Goal: Information Seeking & Learning: Learn about a topic

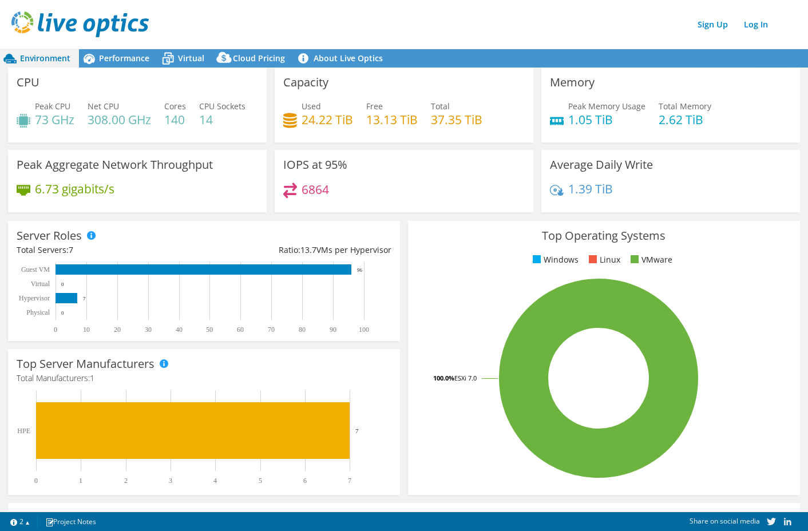
click at [2, 125] on section "CPU Peak CPU 73 GHz Net CPU 308.00 GHz Cores 140 CPU Sockets 14 Capacity Used 2…" at bounding box center [404, 401] width 808 height 667
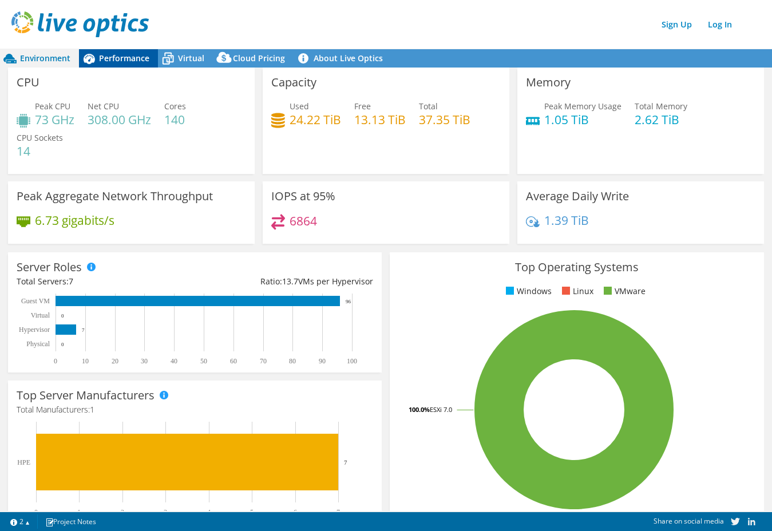
click at [105, 61] on span "Performance" at bounding box center [124, 58] width 50 height 11
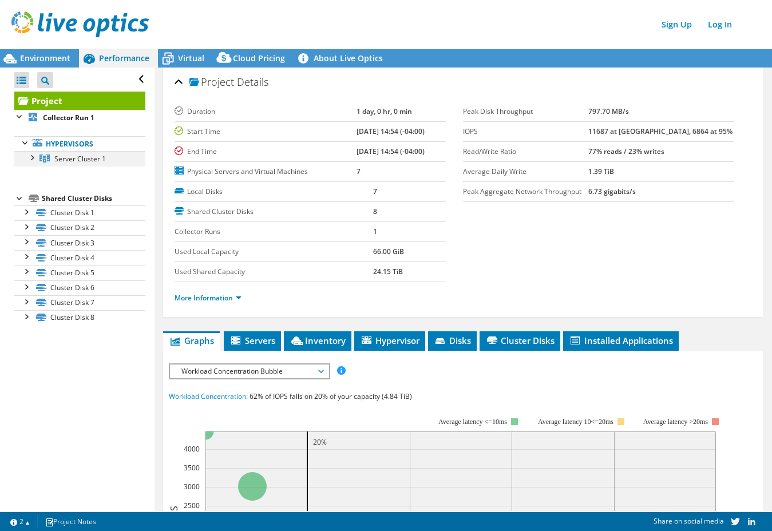
click at [35, 161] on div at bounding box center [31, 156] width 11 height 11
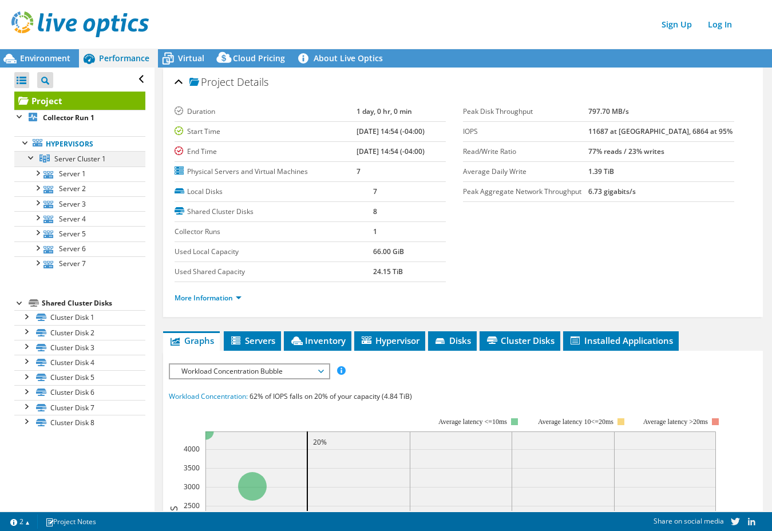
click at [31, 156] on div at bounding box center [31, 156] width 11 height 11
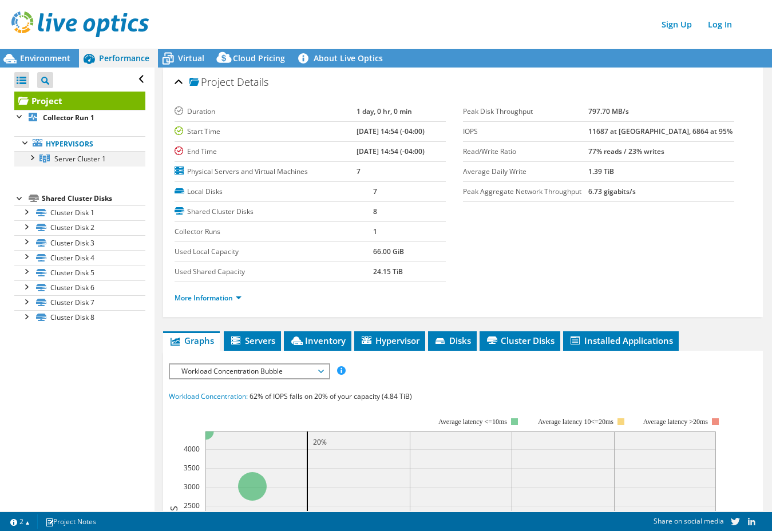
click at [31, 161] on div at bounding box center [31, 156] width 11 height 11
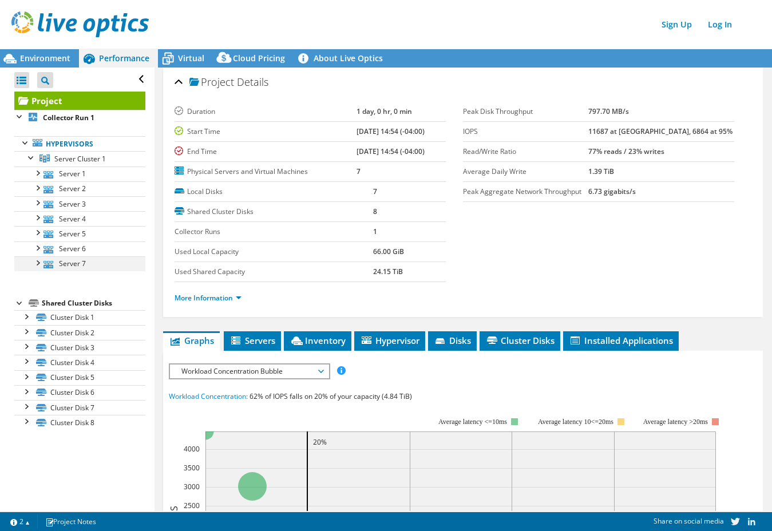
click at [37, 265] on div at bounding box center [36, 261] width 11 height 11
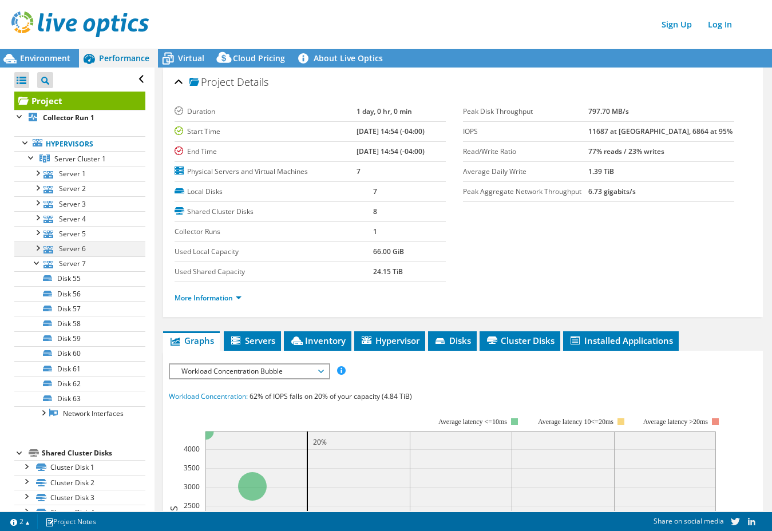
click at [39, 251] on div at bounding box center [36, 247] width 11 height 11
click at [35, 247] on div at bounding box center [36, 247] width 11 height 11
click at [35, 264] on div at bounding box center [36, 261] width 11 height 11
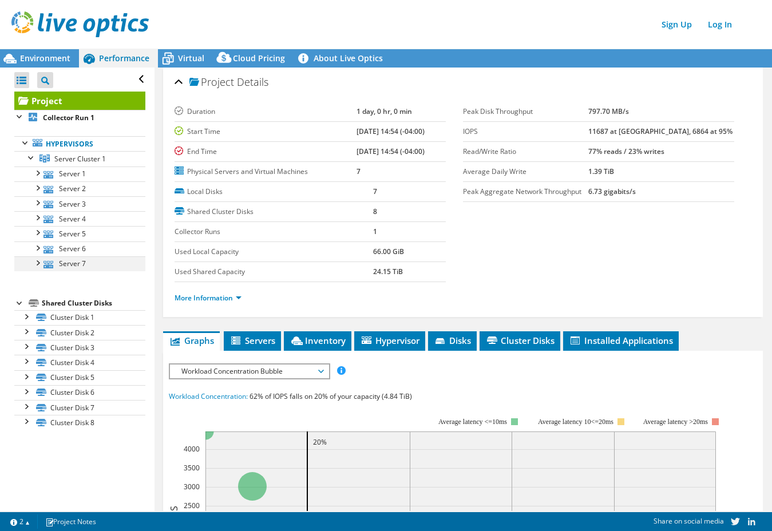
click at [38, 264] on div at bounding box center [36, 261] width 11 height 11
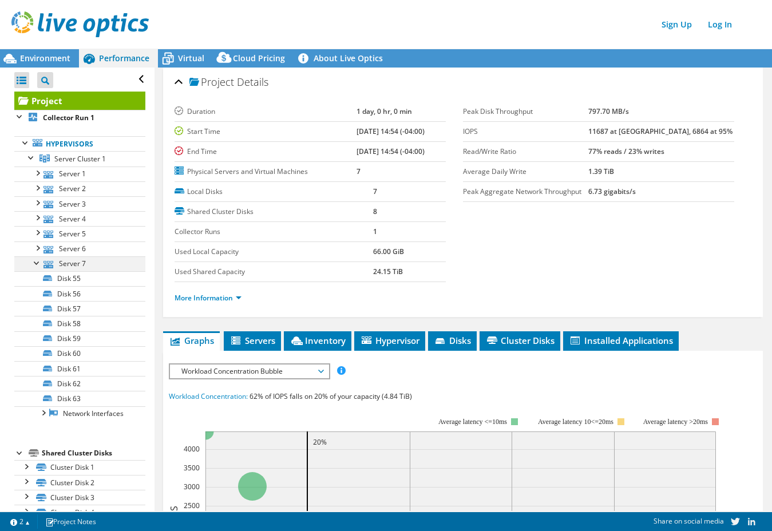
click at [35, 261] on div at bounding box center [36, 261] width 11 height 11
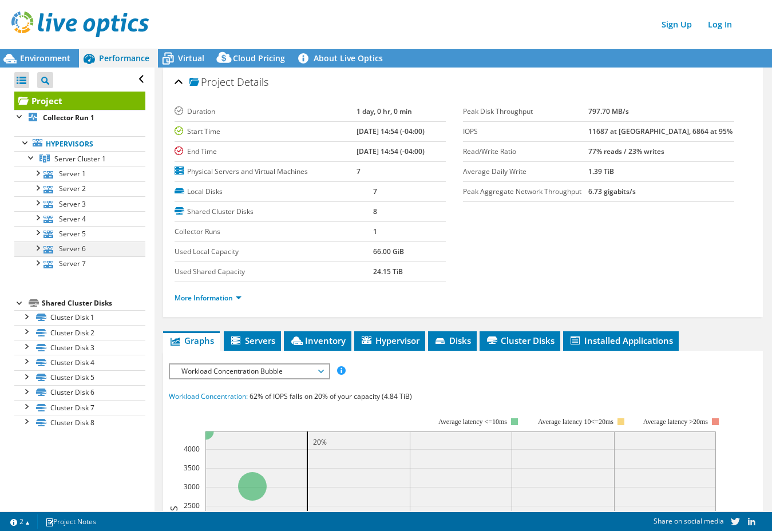
click at [39, 251] on div at bounding box center [36, 247] width 11 height 11
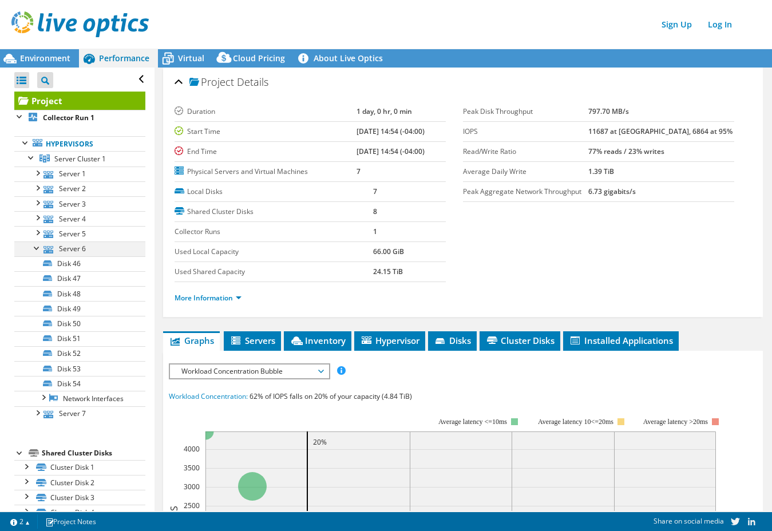
click at [39, 251] on div at bounding box center [36, 247] width 11 height 11
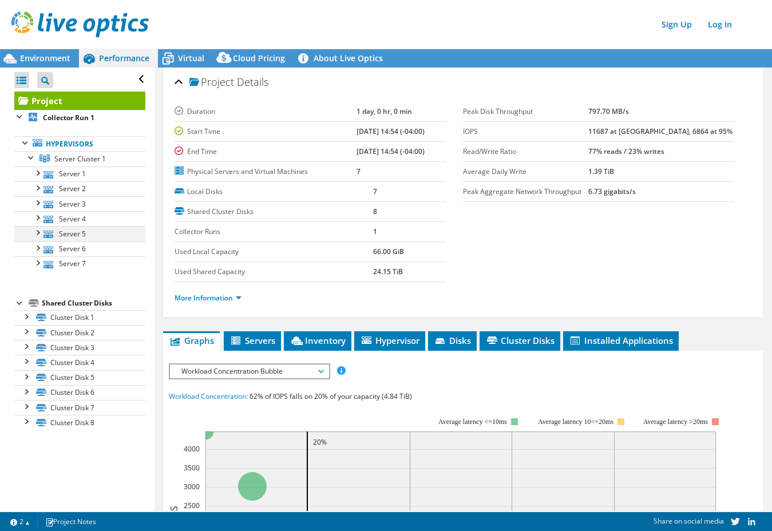
click at [37, 229] on div at bounding box center [36, 231] width 11 height 11
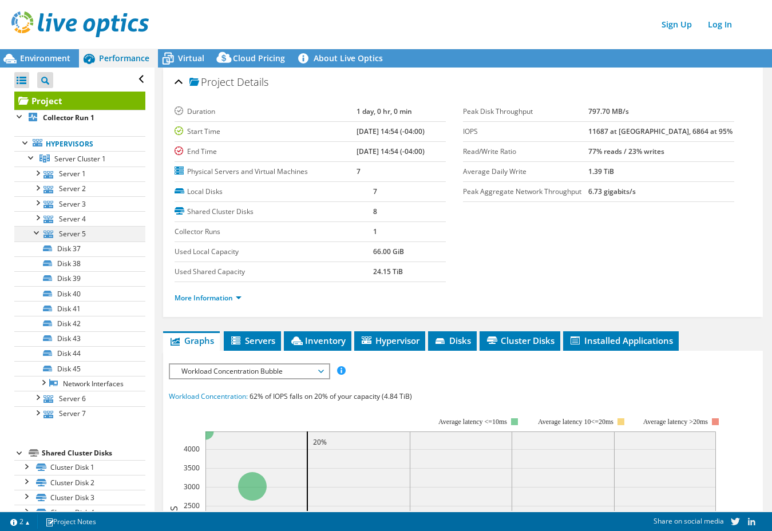
click at [37, 229] on div at bounding box center [36, 231] width 11 height 11
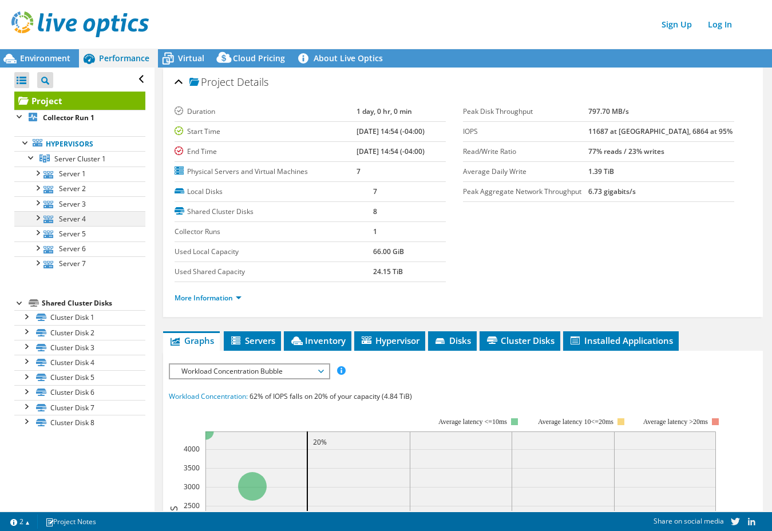
click at [36, 213] on div at bounding box center [36, 216] width 11 height 11
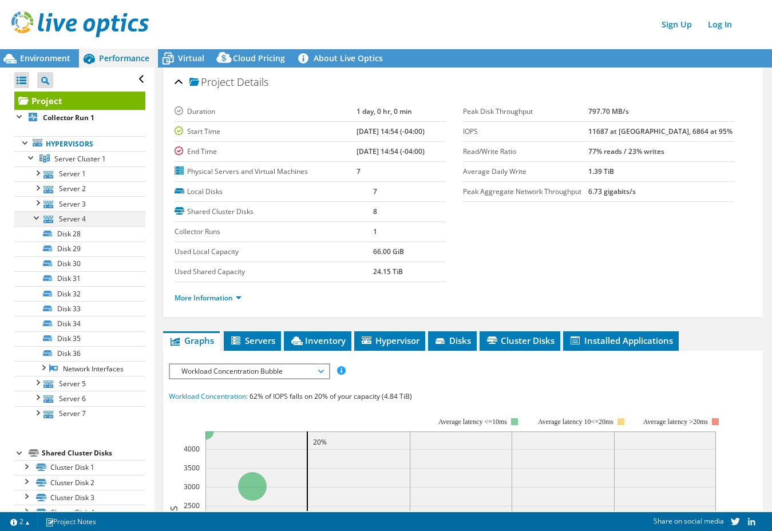
click at [35, 217] on div at bounding box center [36, 216] width 11 height 11
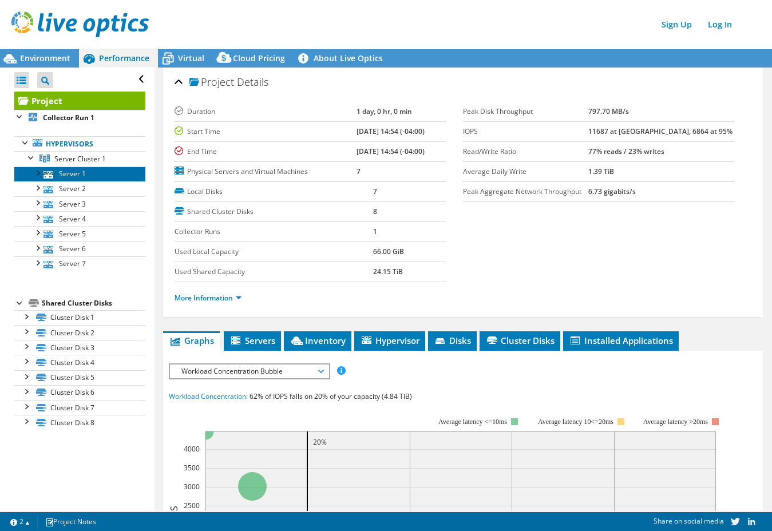
click at [66, 175] on link "Server 1" at bounding box center [79, 174] width 131 height 15
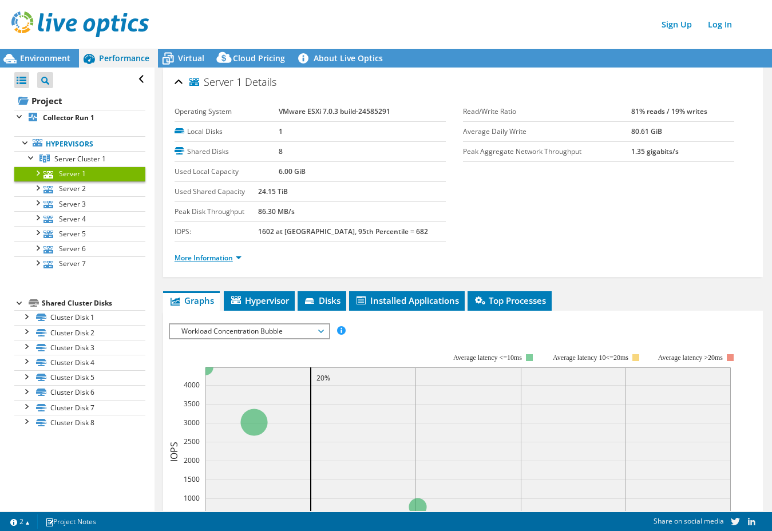
click at [228, 258] on link "More Information" at bounding box center [208, 258] width 67 height 10
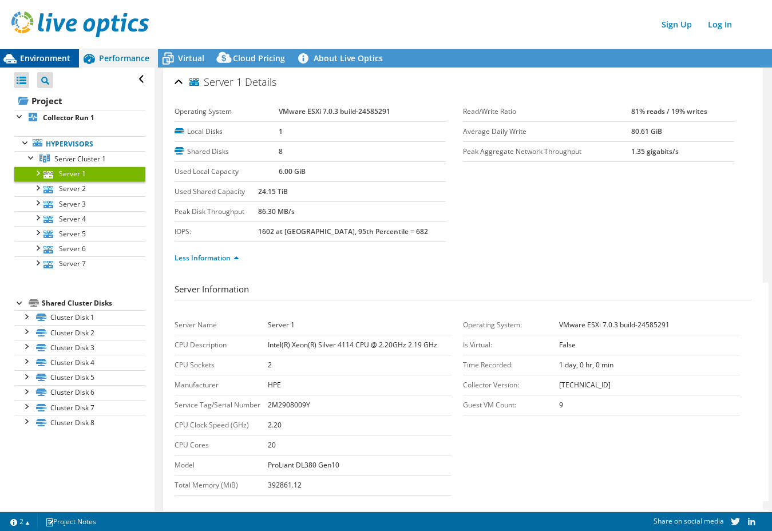
click at [32, 61] on span "Environment" at bounding box center [45, 58] width 50 height 11
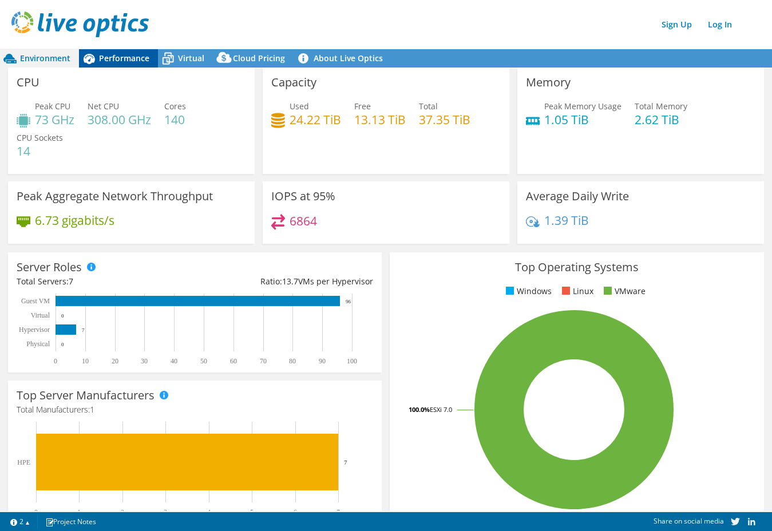
click at [130, 62] on span "Performance" at bounding box center [124, 58] width 50 height 11
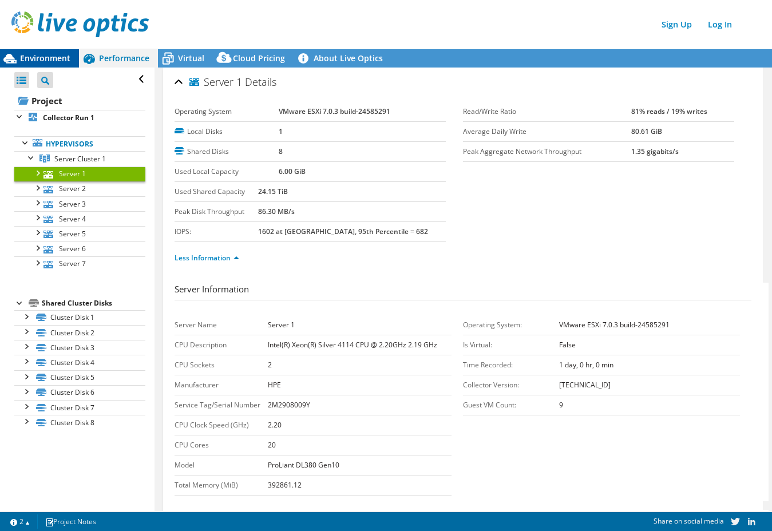
click at [58, 62] on span "Environment" at bounding box center [45, 58] width 50 height 11
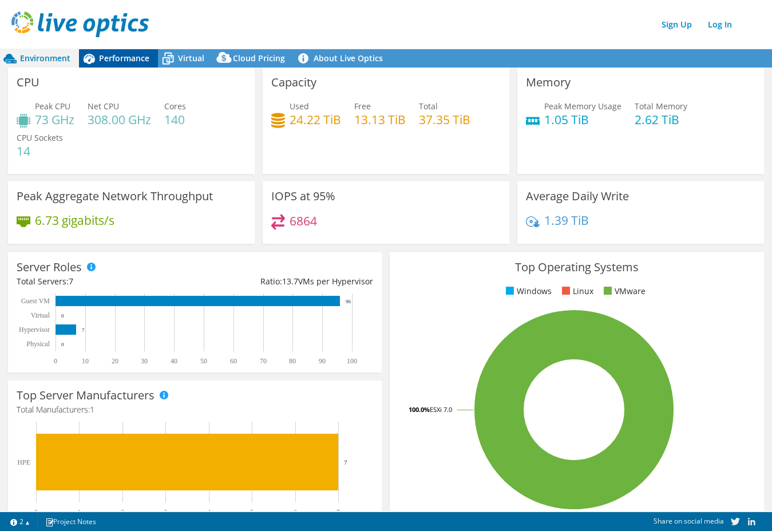
drag, startPoint x: 111, startPoint y: 54, endPoint x: 144, endPoint y: 65, distance: 34.9
click at [111, 54] on span "Performance" at bounding box center [124, 58] width 50 height 11
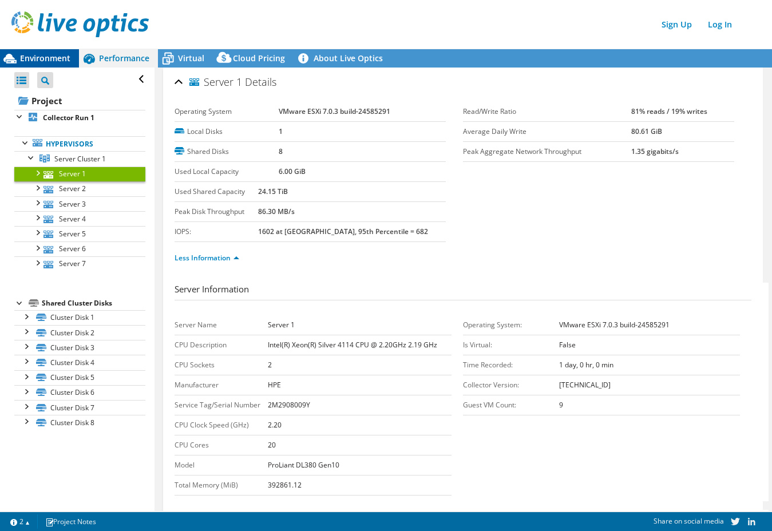
click at [49, 61] on span "Environment" at bounding box center [45, 58] width 50 height 11
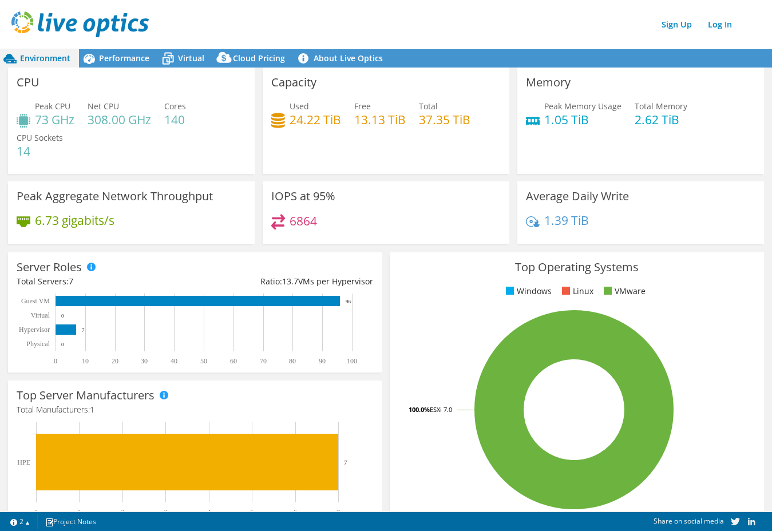
click at [234, 166] on div "Peak CPU 73 GHz Net CPU 308.00 GHz Cores 140 CPU Sockets 14" at bounding box center [132, 134] width 230 height 69
click at [113, 59] on span "Performance" at bounding box center [124, 58] width 50 height 11
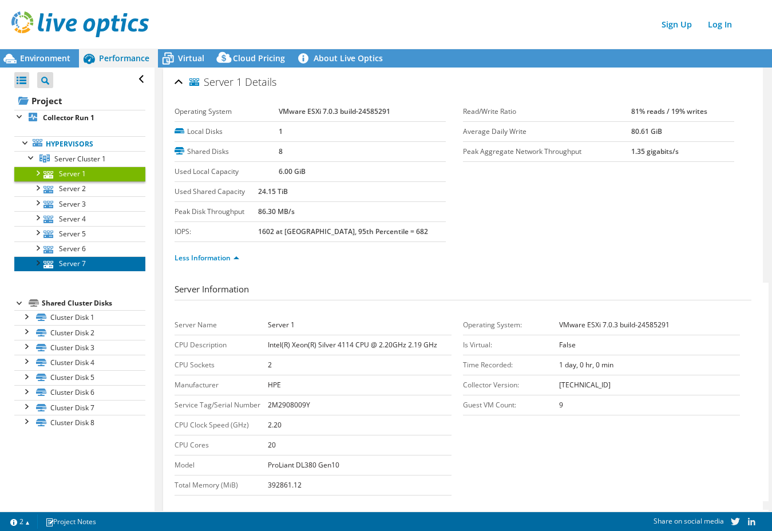
click at [38, 268] on link "Server 7" at bounding box center [79, 263] width 131 height 15
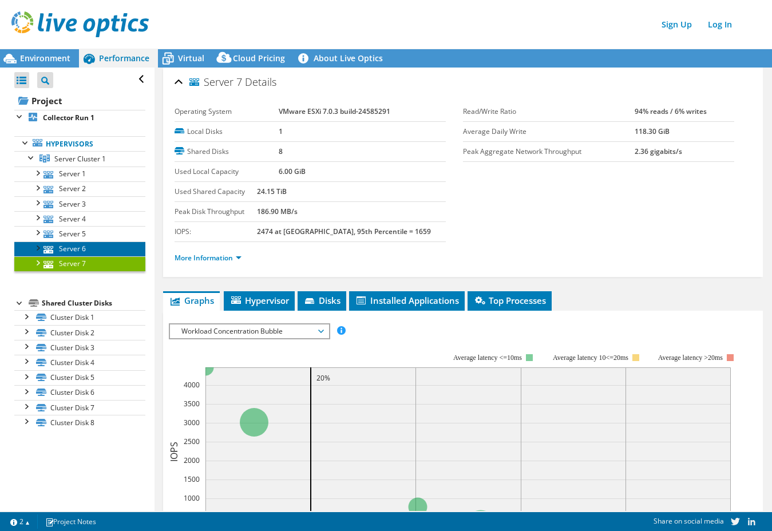
click at [80, 250] on link "Server 6" at bounding box center [79, 249] width 131 height 15
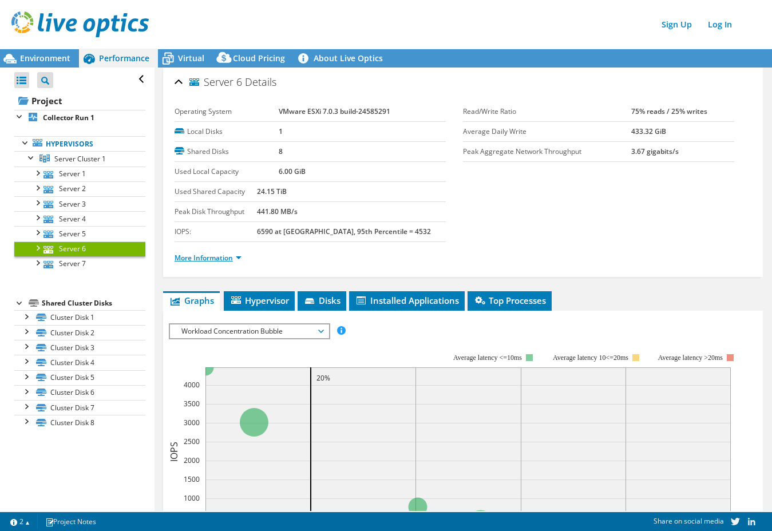
click at [231, 256] on link "More Information" at bounding box center [208, 258] width 67 height 10
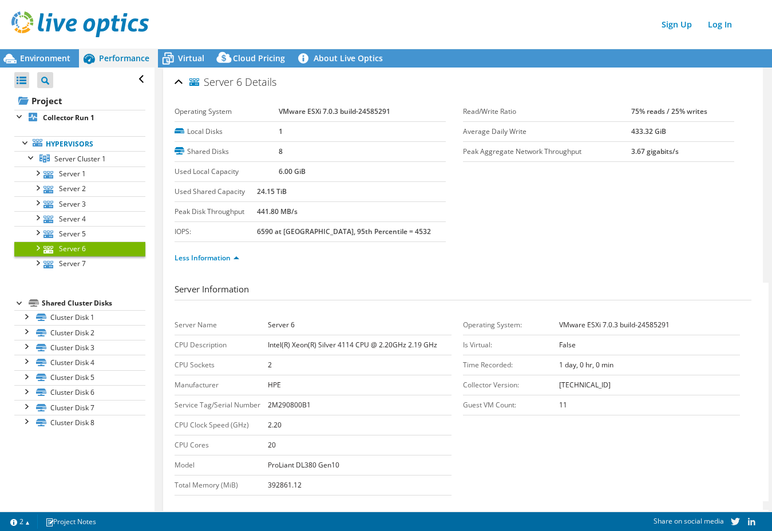
click at [228, 267] on div "Less Information" at bounding box center [463, 258] width 577 height 32
click at [218, 259] on link "Less Information" at bounding box center [207, 258] width 65 height 10
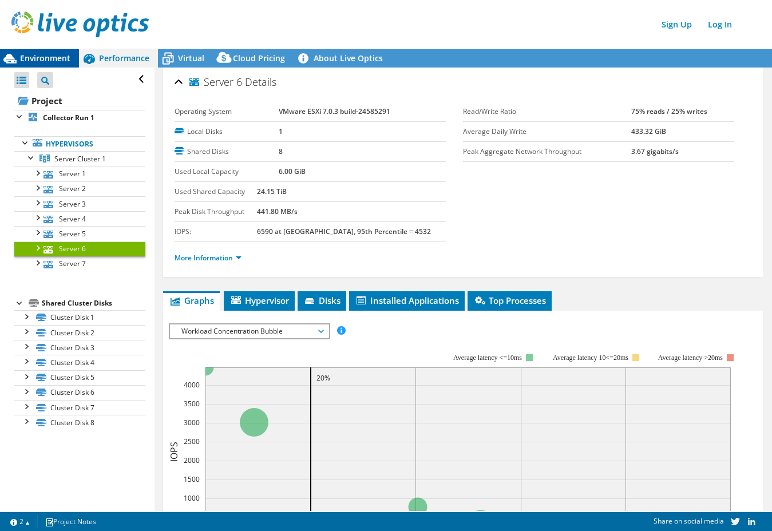
click at [72, 64] on div "Environment" at bounding box center [39, 58] width 79 height 18
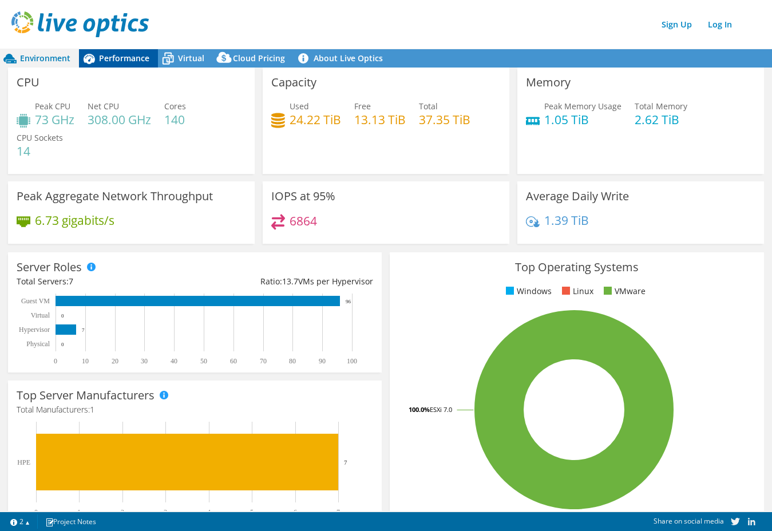
click at [126, 52] on div "Performance" at bounding box center [118, 58] width 79 height 18
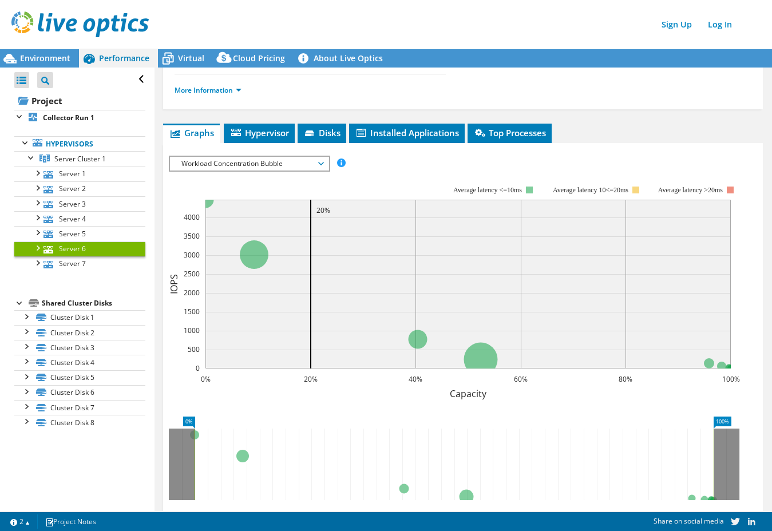
scroll to position [174, 0]
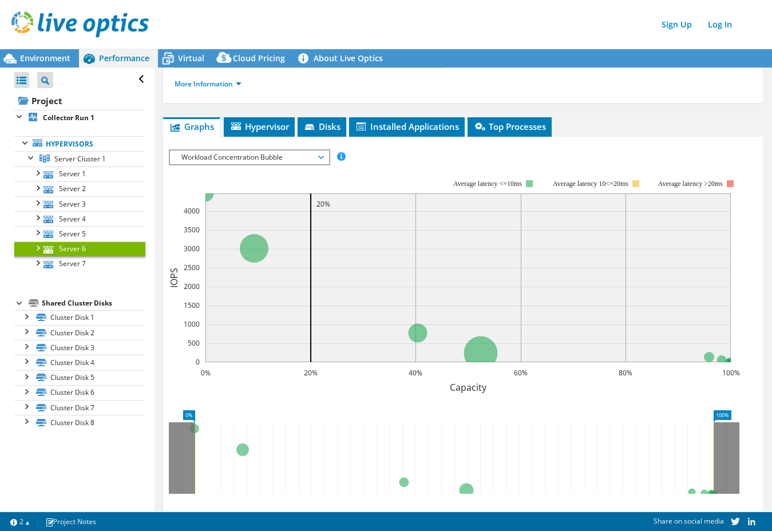
click at [277, 156] on span "Workload Concentration Bubble" at bounding box center [249, 158] width 147 height 14
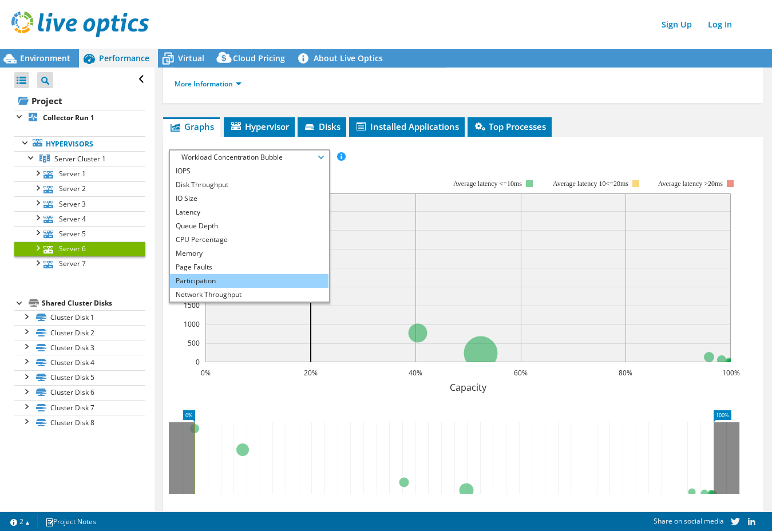
click at [270, 275] on li "Participation" at bounding box center [249, 281] width 159 height 14
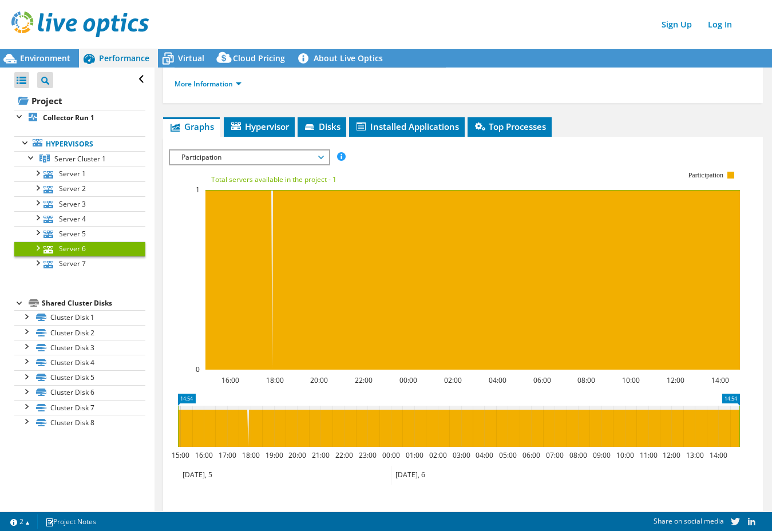
click at [254, 157] on span "Participation" at bounding box center [249, 158] width 147 height 14
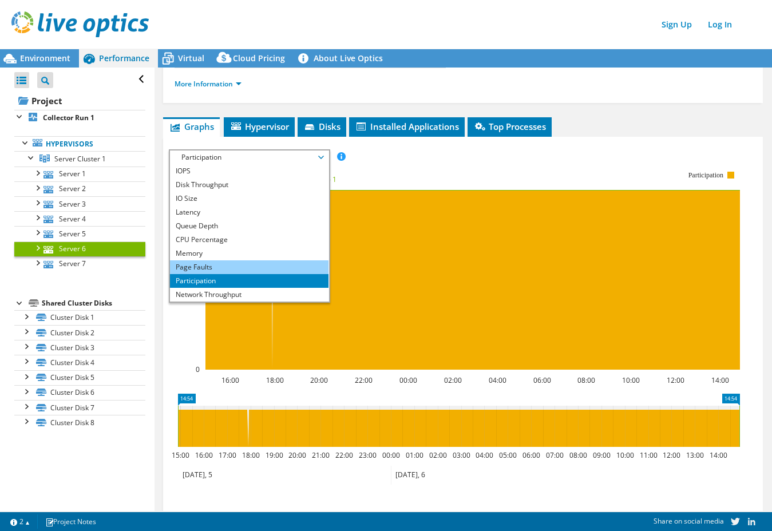
scroll to position [41, 0]
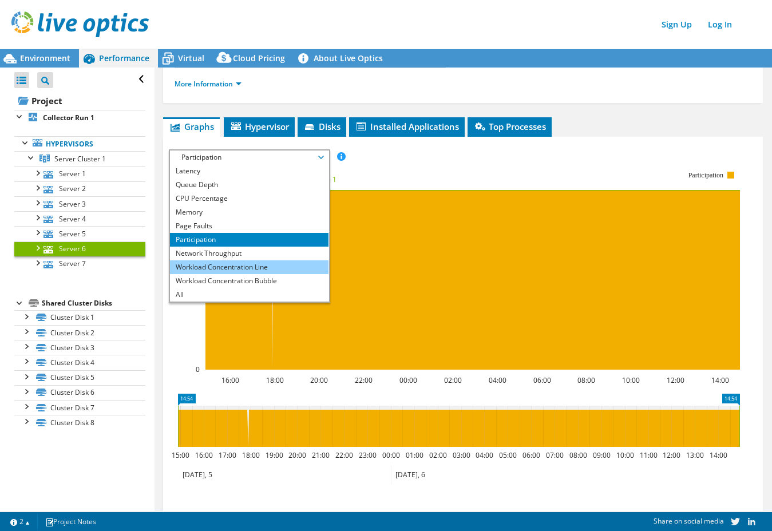
click at [255, 273] on ul "IOPS Disk Throughput IO Size Latency Queue Depth CPU Percentage Memory Page Fau…" at bounding box center [249, 232] width 159 height 137
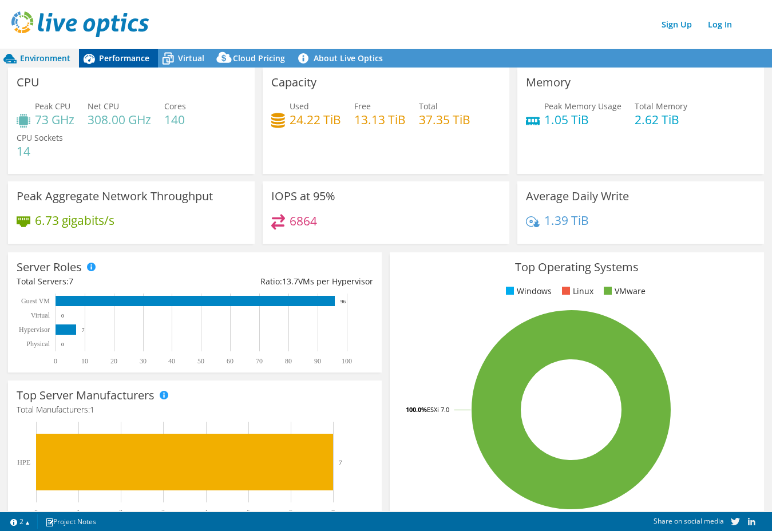
click at [118, 58] on span "Performance" at bounding box center [124, 58] width 50 height 11
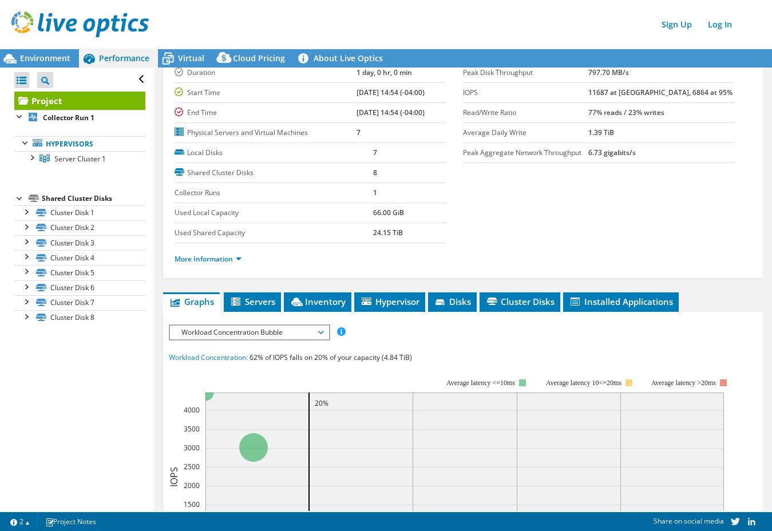
scroll to position [41, 0]
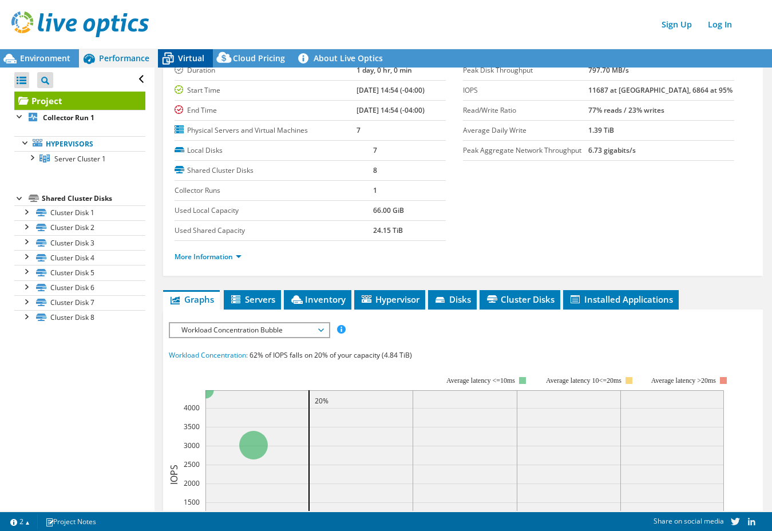
click at [189, 62] on span "Virtual" at bounding box center [191, 58] width 26 height 11
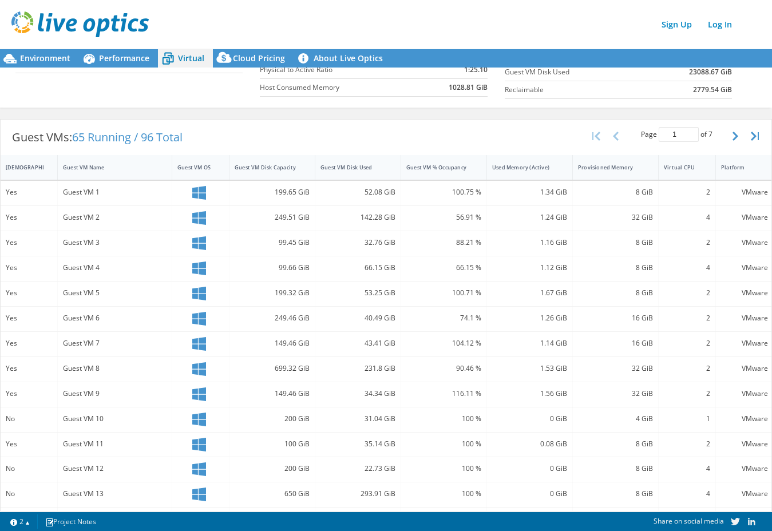
scroll to position [235, 0]
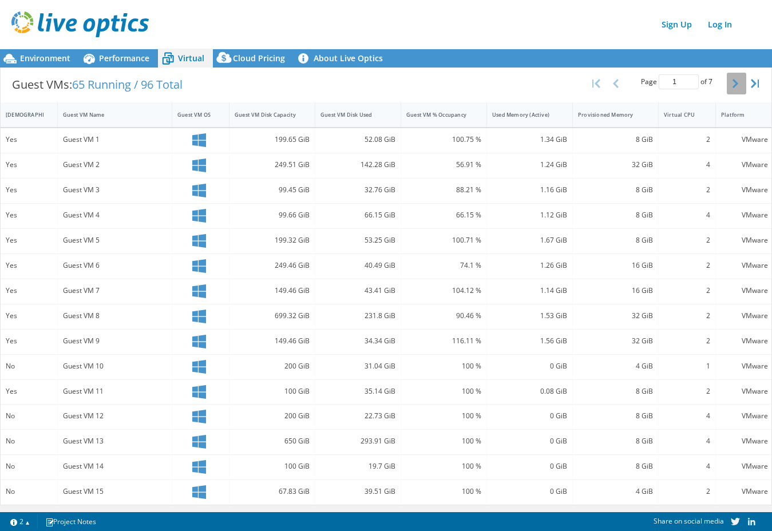
click at [733, 79] on icon "button" at bounding box center [736, 83] width 6 height 9
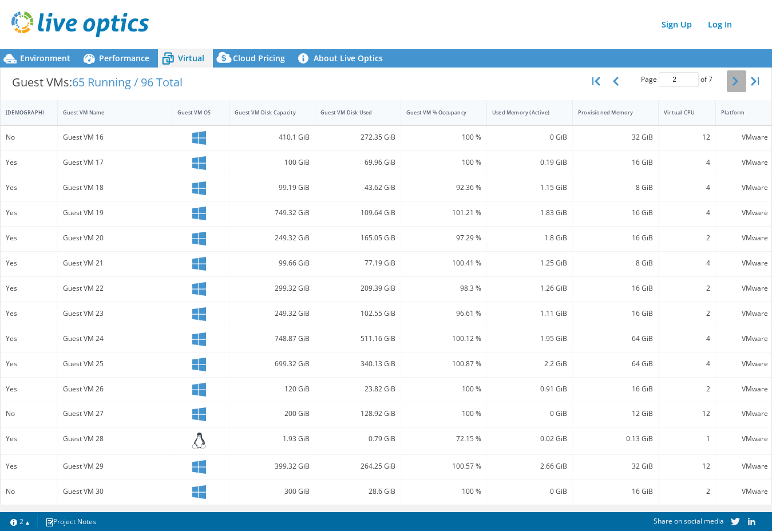
click at [733, 79] on icon "button" at bounding box center [736, 81] width 6 height 9
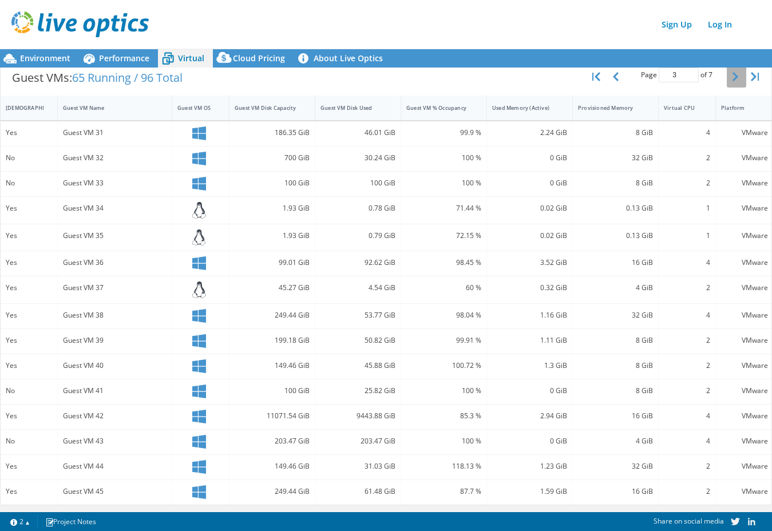
click at [733, 79] on icon "button" at bounding box center [736, 76] width 6 height 9
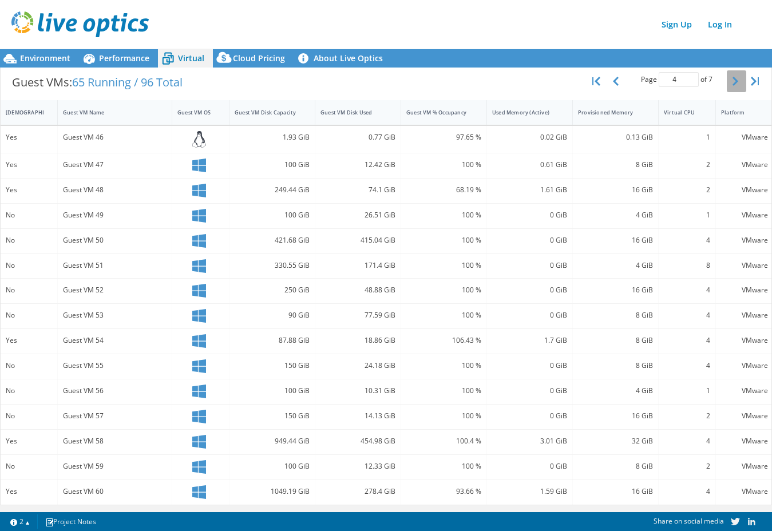
click at [733, 79] on icon "button" at bounding box center [736, 81] width 6 height 9
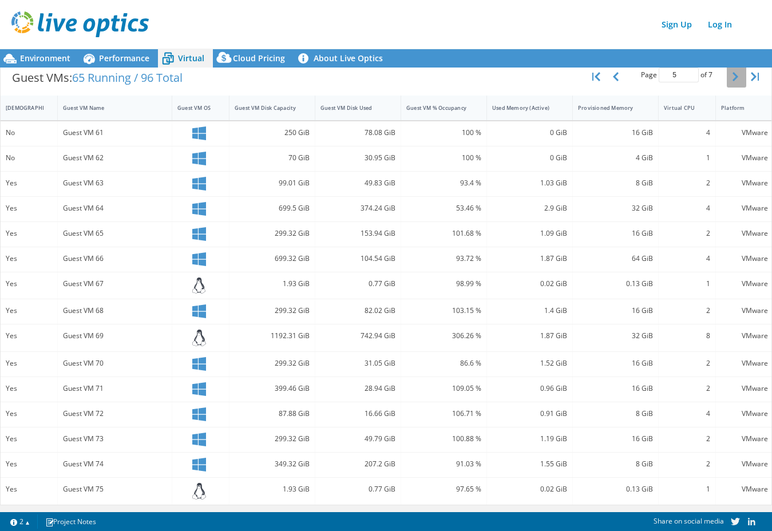
click at [733, 79] on icon "button" at bounding box center [736, 76] width 6 height 9
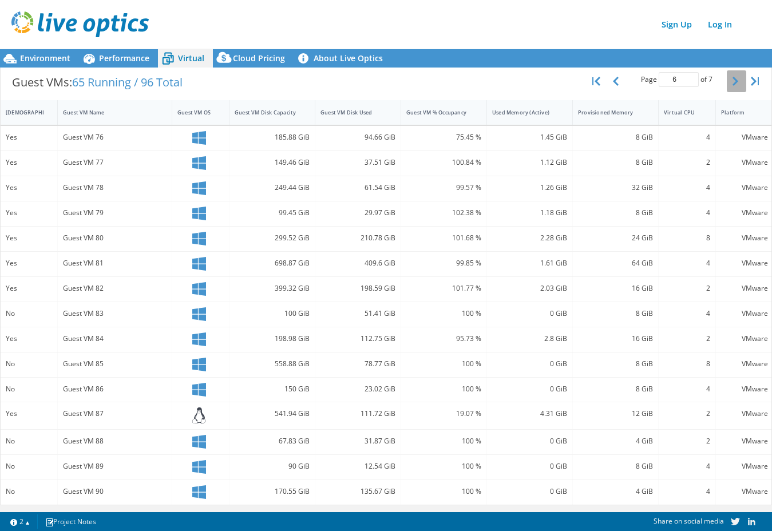
click at [733, 79] on icon "button" at bounding box center [736, 81] width 6 height 9
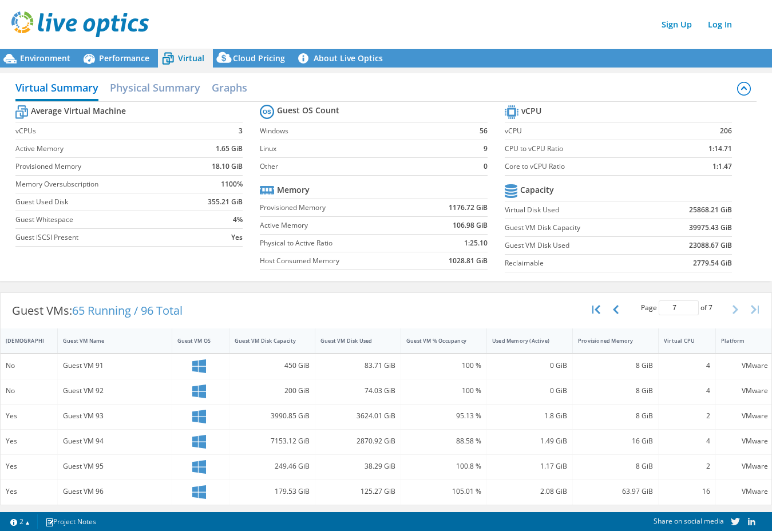
scroll to position [9, 0]
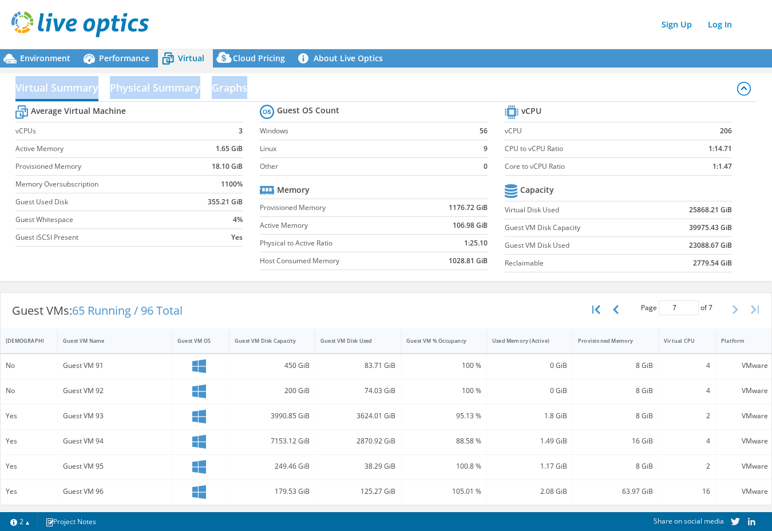
click at [725, 79] on div "Virtual Summary Physical Summary Graphs" at bounding box center [385, 89] width 741 height 26
click at [204, 337] on div "Guest VM OS" at bounding box center [193, 340] width 33 height 7
type input "1"
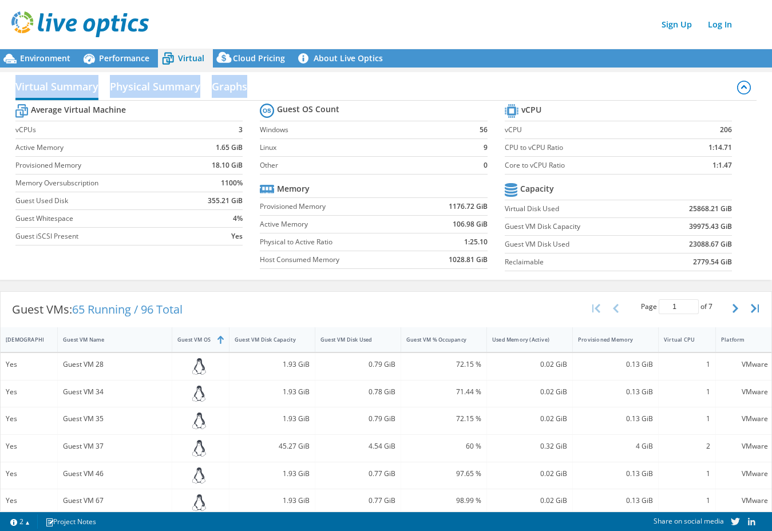
scroll to position [0, 0]
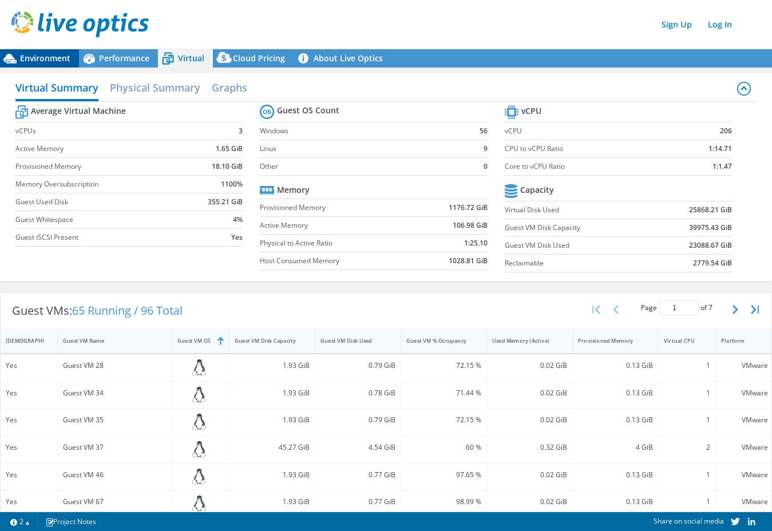
click at [61, 58] on span "Environment" at bounding box center [45, 58] width 50 height 11
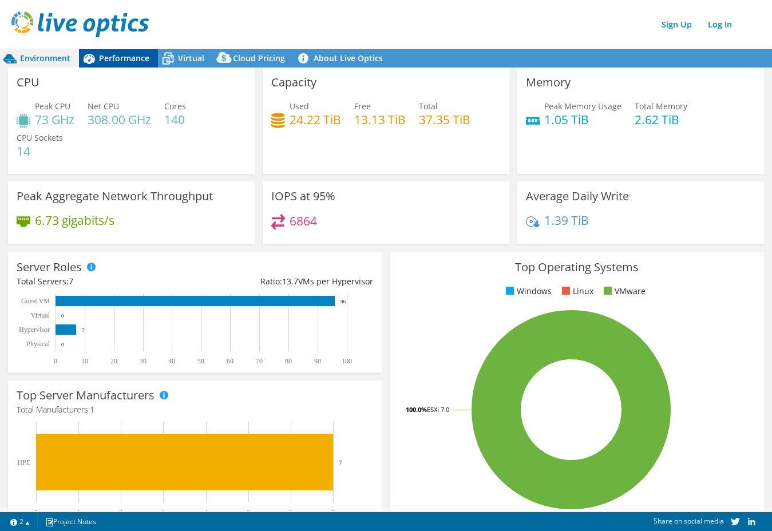
click at [125, 62] on span "Performance" at bounding box center [124, 58] width 50 height 11
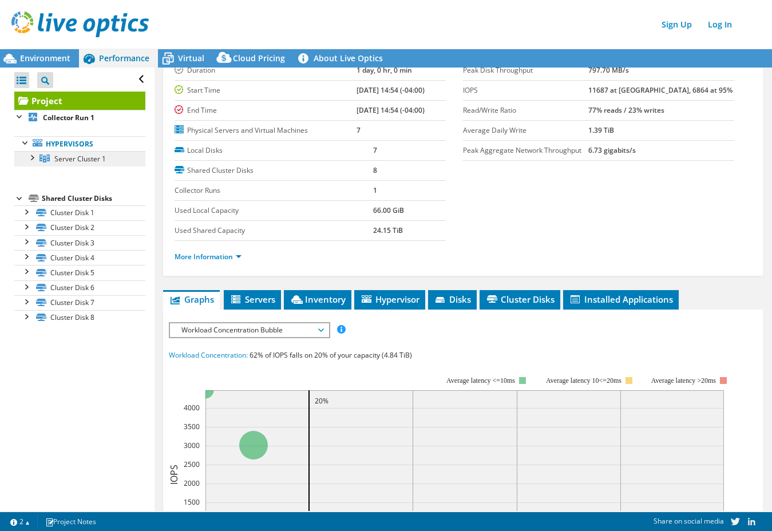
click at [94, 162] on span "Server Cluster 1" at bounding box center [80, 159] width 52 height 10
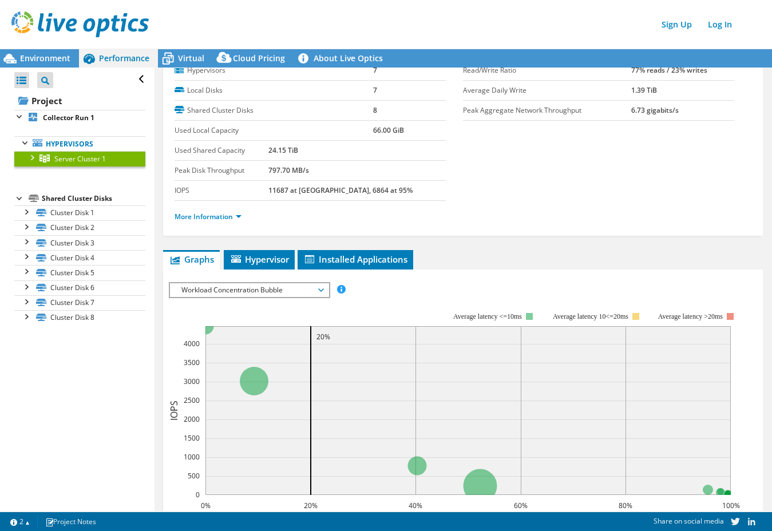
click at [29, 155] on div at bounding box center [31, 156] width 11 height 11
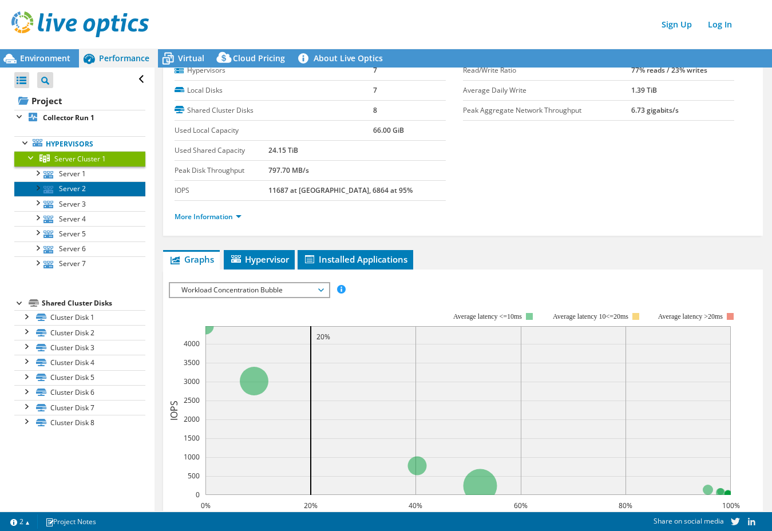
click at [94, 181] on link "Server 2" at bounding box center [79, 188] width 131 height 15
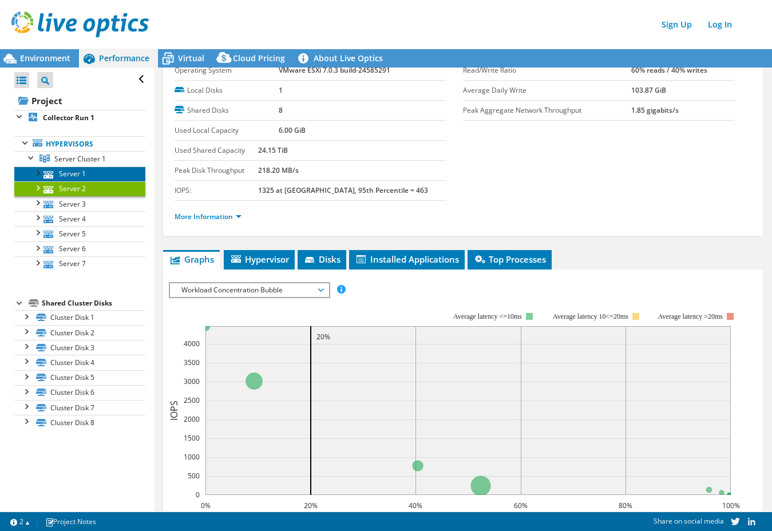
click at [94, 176] on link "Server 1" at bounding box center [79, 174] width 131 height 15
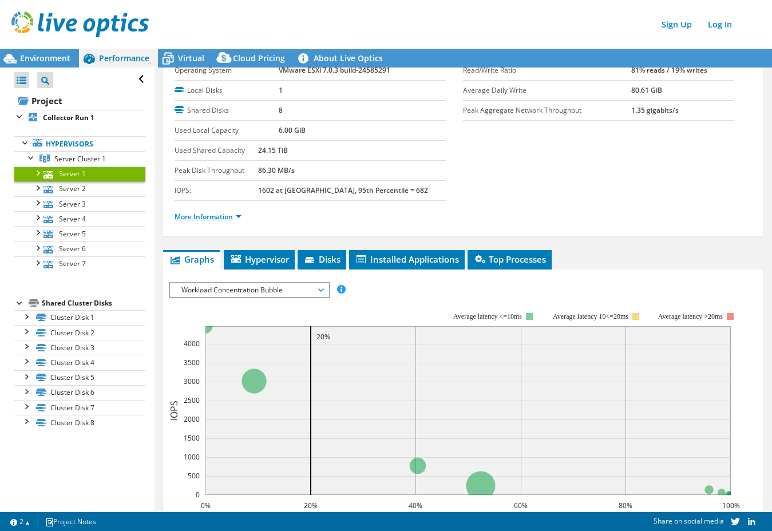
click at [223, 215] on link "More Information" at bounding box center [208, 217] width 67 height 10
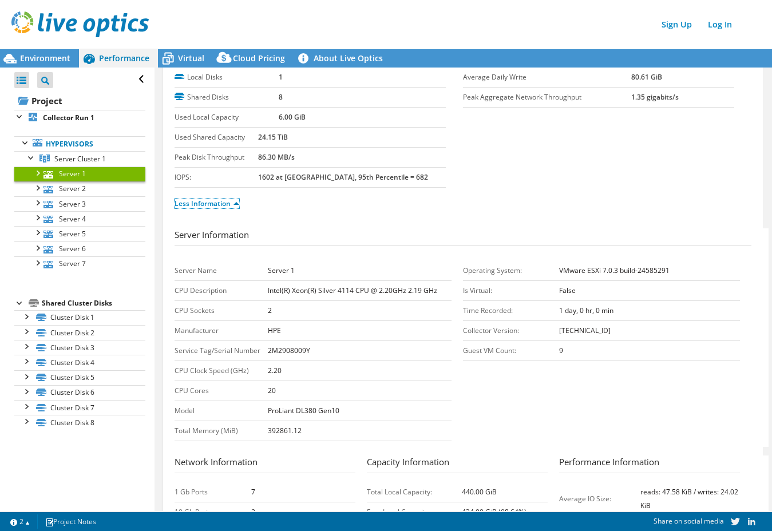
scroll to position [57, 0]
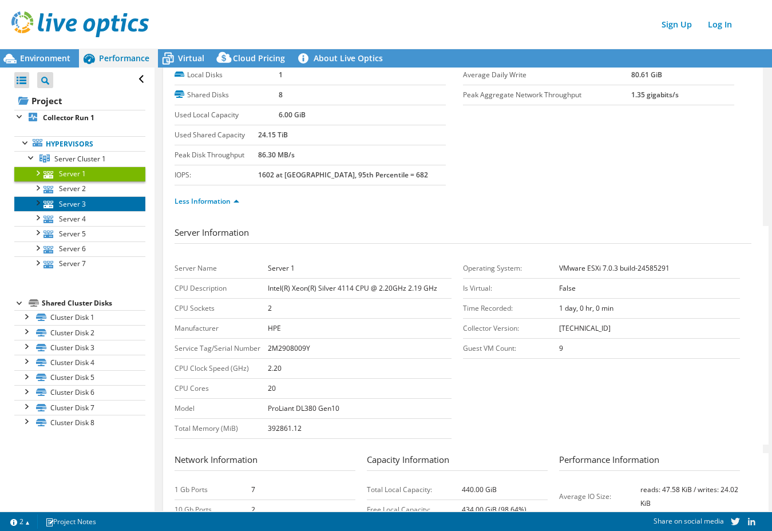
click at [76, 199] on link "Server 3" at bounding box center [79, 203] width 131 height 15
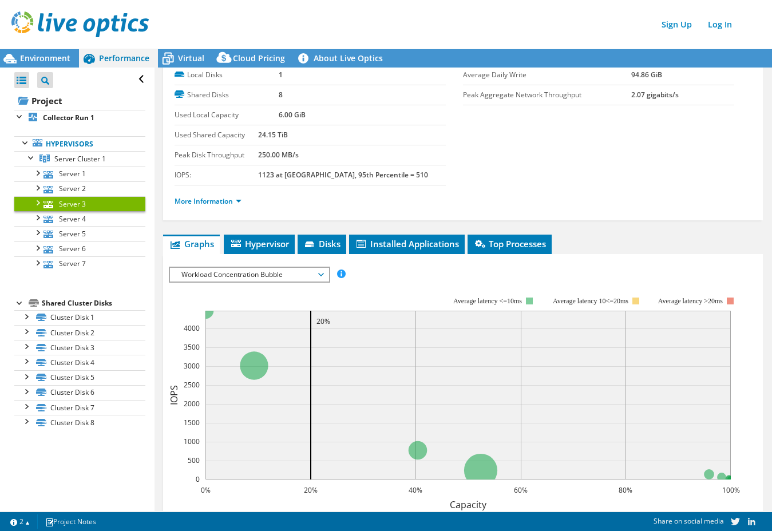
click at [223, 206] on li "More Information" at bounding box center [212, 201] width 74 height 13
click at [223, 203] on link "More Information" at bounding box center [208, 201] width 67 height 10
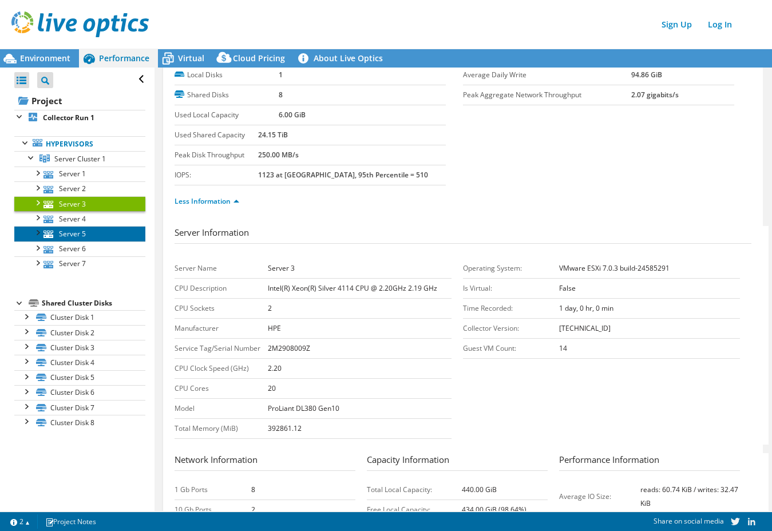
click at [87, 232] on link "Server 5" at bounding box center [79, 233] width 131 height 15
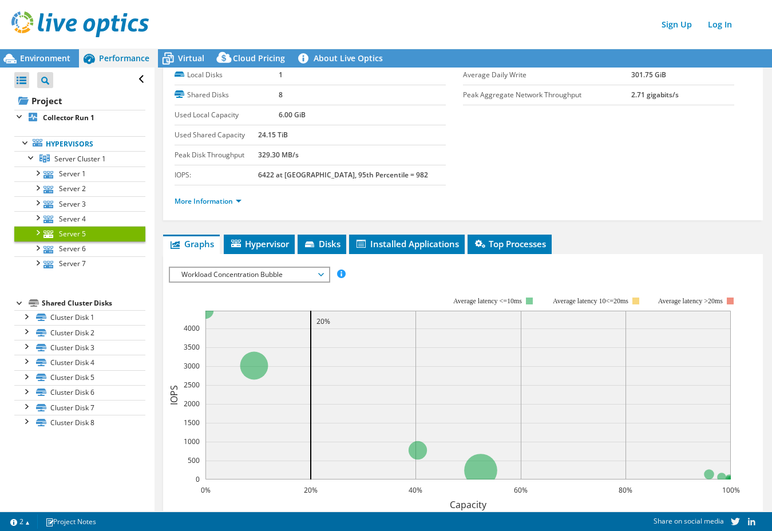
click at [216, 207] on li "More Information" at bounding box center [212, 201] width 74 height 13
click at [218, 204] on link "More Information" at bounding box center [208, 201] width 67 height 10
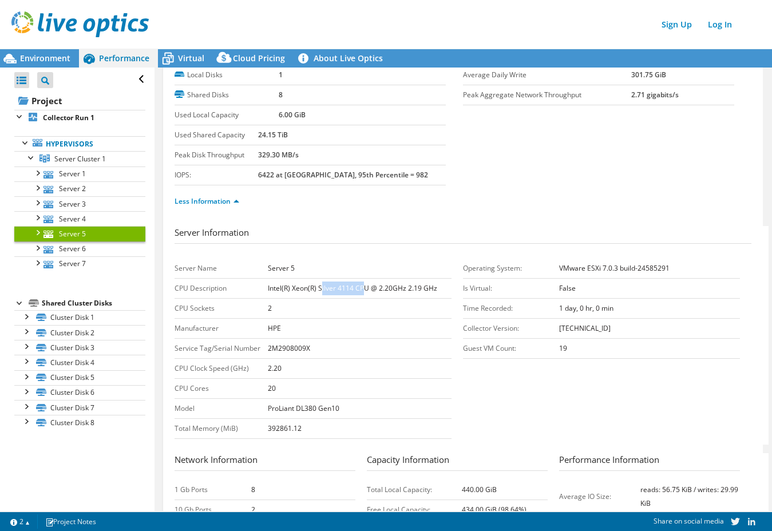
drag, startPoint x: 362, startPoint y: 289, endPoint x: 320, endPoint y: 292, distance: 42.5
click at [320, 292] on b "Intel(R) Xeon(R) Silver 4114 CPU @ 2.20GHz 2.19 GHz" at bounding box center [352, 288] width 169 height 10
click at [80, 262] on link "Server 7" at bounding box center [79, 263] width 131 height 15
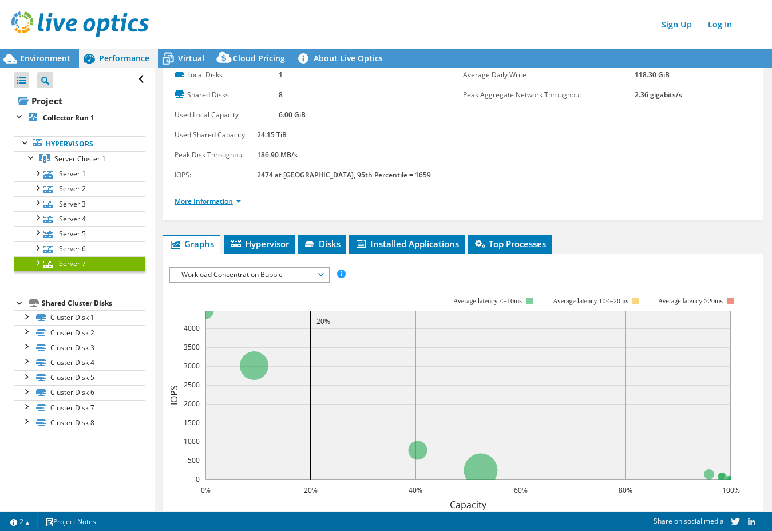
click at [197, 199] on link "More Information" at bounding box center [208, 201] width 67 height 10
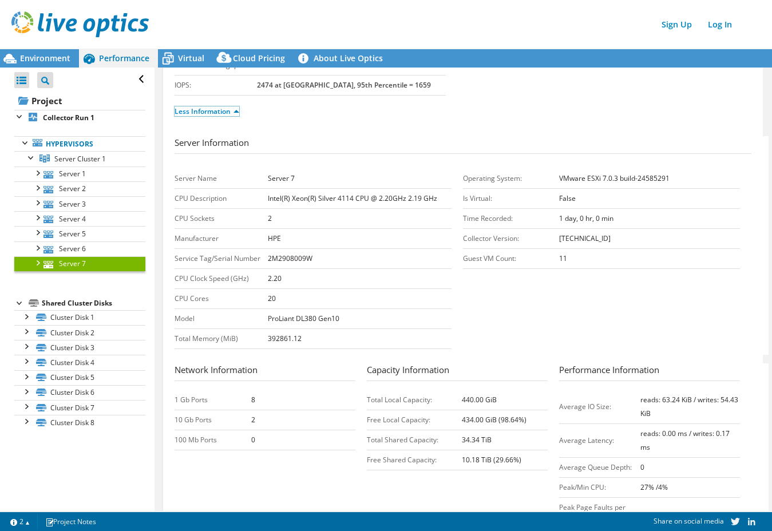
scroll to position [150, 0]
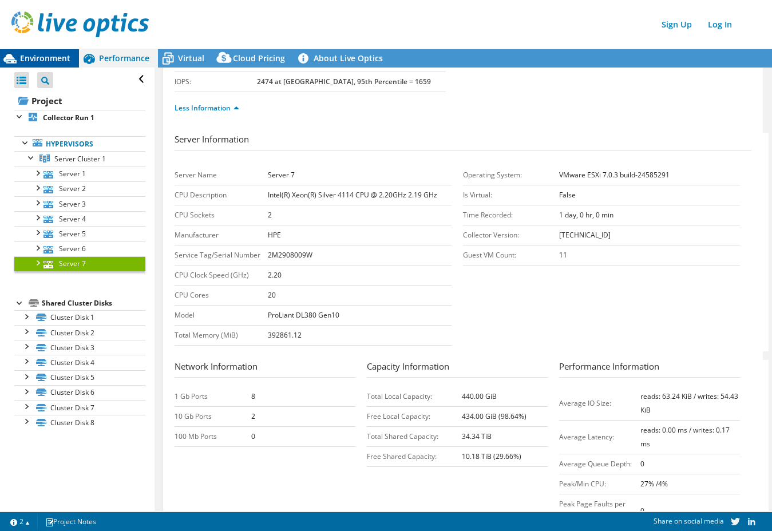
click at [58, 55] on span "Environment" at bounding box center [45, 58] width 50 height 11
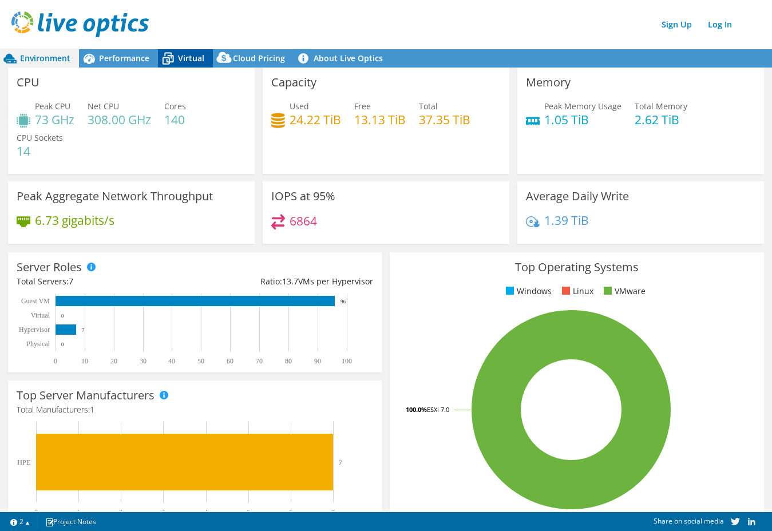
click at [181, 61] on span "Virtual" at bounding box center [191, 58] width 26 height 11
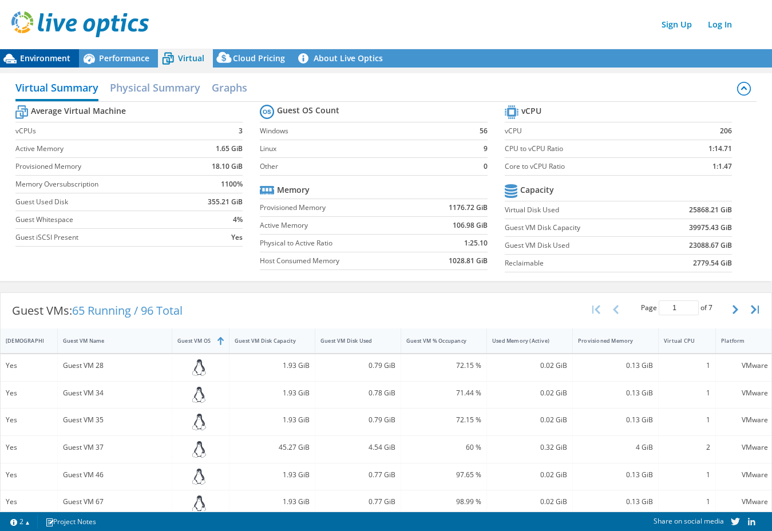
click at [62, 57] on span "Environment" at bounding box center [45, 58] width 50 height 11
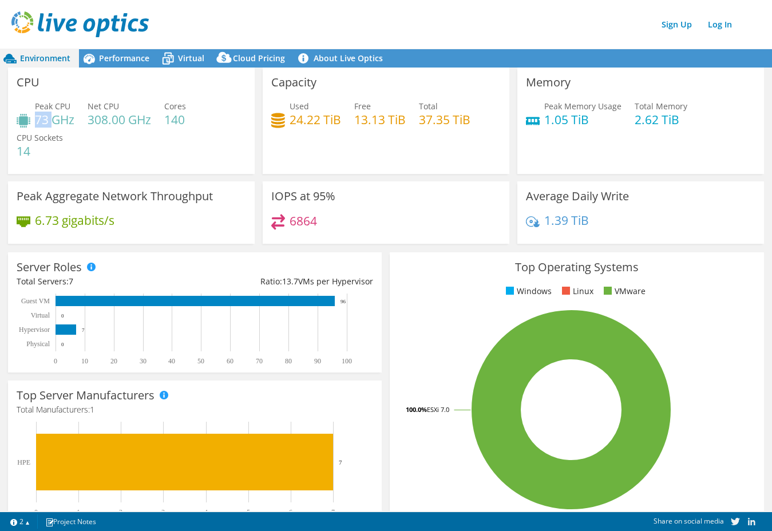
drag, startPoint x: 37, startPoint y: 121, endPoint x: 60, endPoint y: 120, distance: 22.4
click at [52, 121] on h4 "73 GHz" at bounding box center [54, 119] width 39 height 13
click at [133, 64] on div "Performance" at bounding box center [118, 58] width 79 height 18
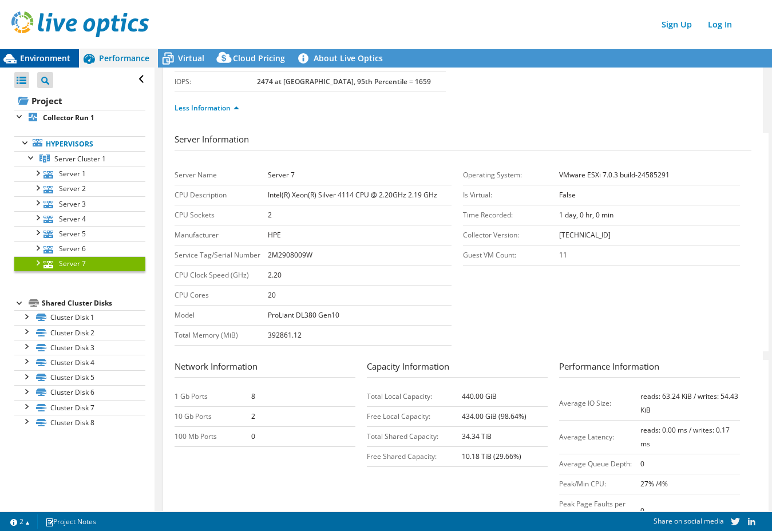
click at [61, 59] on span "Environment" at bounding box center [45, 58] width 50 height 11
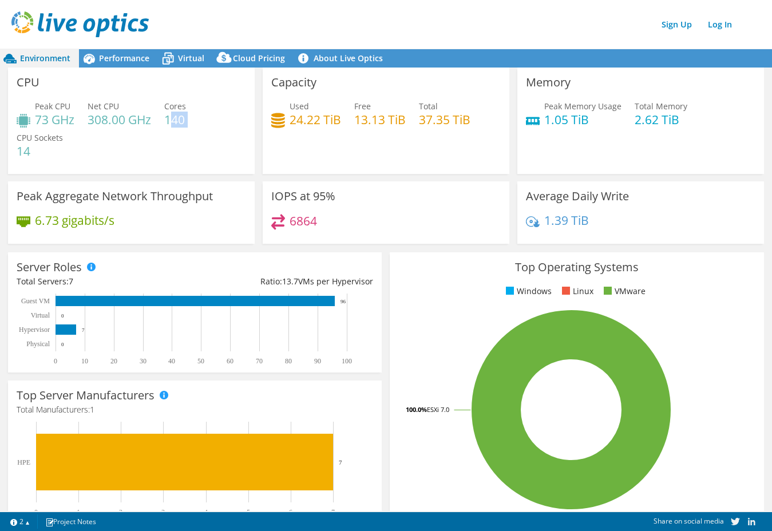
drag, startPoint x: 179, startPoint y: 121, endPoint x: 170, endPoint y: 120, distance: 8.8
click at [170, 120] on div "Peak CPU 73 GHz Net CPU 308.00 GHz Cores 140 CPU Sockets 14" at bounding box center [132, 134] width 230 height 69
drag, startPoint x: 319, startPoint y: 125, endPoint x: 273, endPoint y: 120, distance: 46.6
click at [274, 121] on div "Used 24.22 TiB" at bounding box center [306, 113] width 70 height 26
click at [176, 43] on header "Sign Up Log In" at bounding box center [397, 24] width 795 height 49
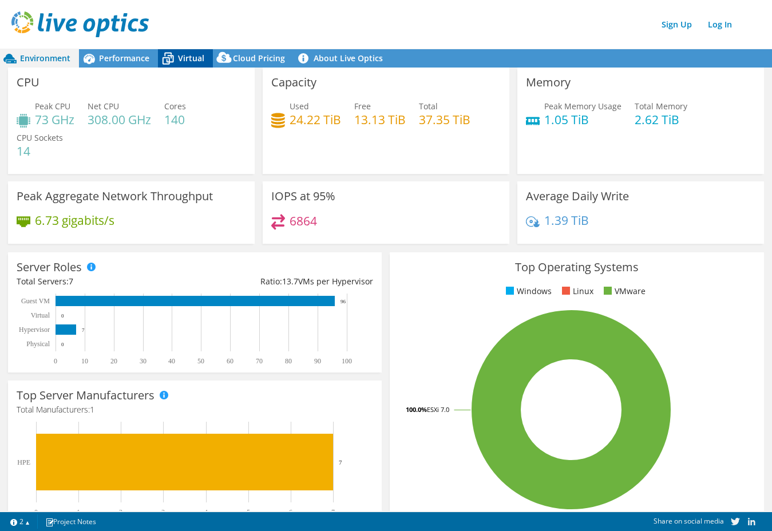
click at [184, 59] on span "Virtual" at bounding box center [191, 58] width 26 height 11
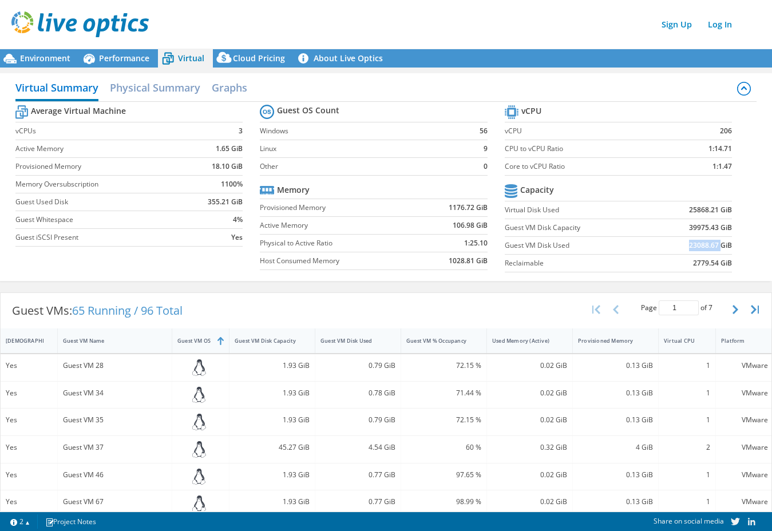
drag, startPoint x: 663, startPoint y: 246, endPoint x: 714, endPoint y: 244, distance: 50.4
click at [713, 244] on td "23088.67 GiB" at bounding box center [693, 246] width 78 height 18
drag, startPoint x: 471, startPoint y: 208, endPoint x: 436, endPoint y: 204, distance: 35.7
click at [436, 204] on td "1176.72 GiB" at bounding box center [452, 208] width 72 height 18
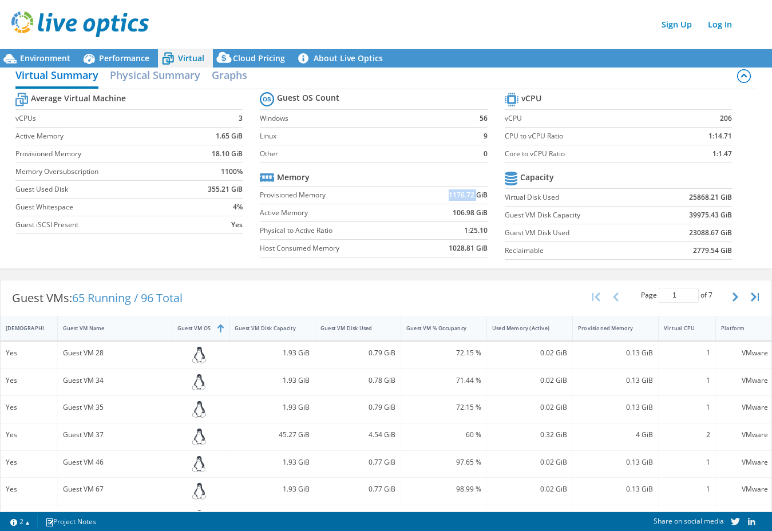
scroll to position [0, 0]
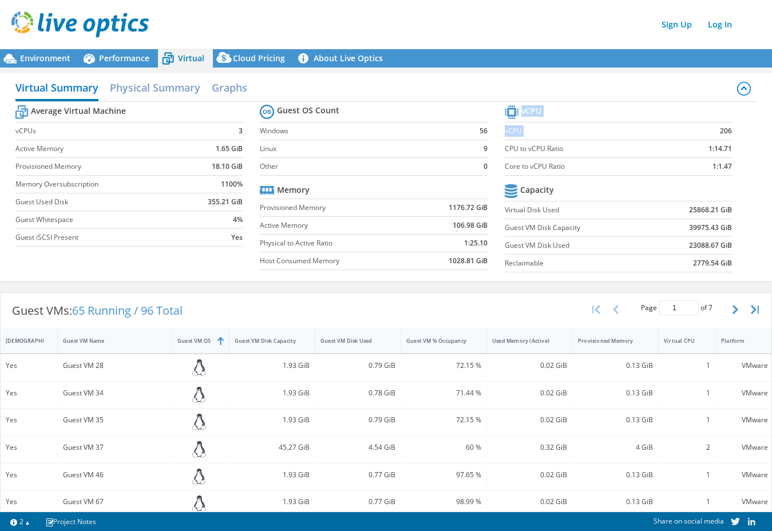
drag, startPoint x: 697, startPoint y: 133, endPoint x: 731, endPoint y: 132, distance: 34.4
click at [726, 129] on section "vCPU vCPU 206 CPU to vCPU Ratio 1:14.71 Core to vCPU Ratio 1:1.47 Capacity Virt…" at bounding box center [627, 190] width 244 height 176
click at [634, 140] on td "CPU to vCPU Ratio" at bounding box center [589, 149] width 168 height 18
drag, startPoint x: 697, startPoint y: 127, endPoint x: 723, endPoint y: 129, distance: 26.4
click at [723, 129] on td "206" at bounding box center [703, 131] width 60 height 18
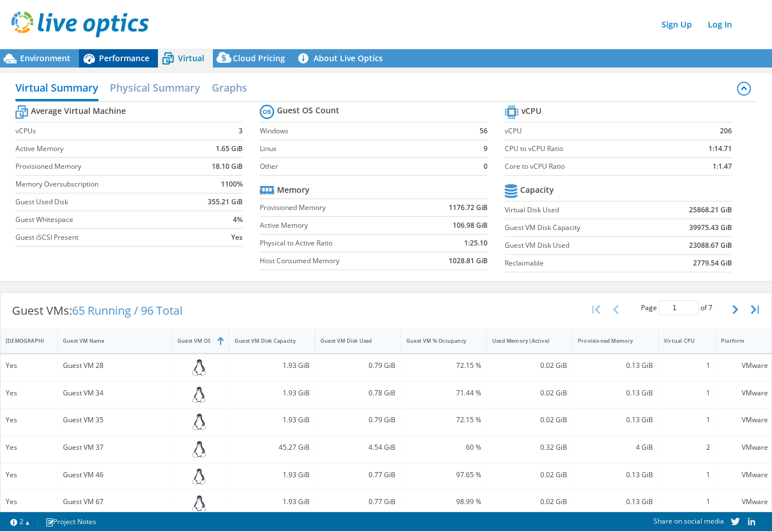
click at [124, 63] on span "Performance" at bounding box center [124, 58] width 50 height 11
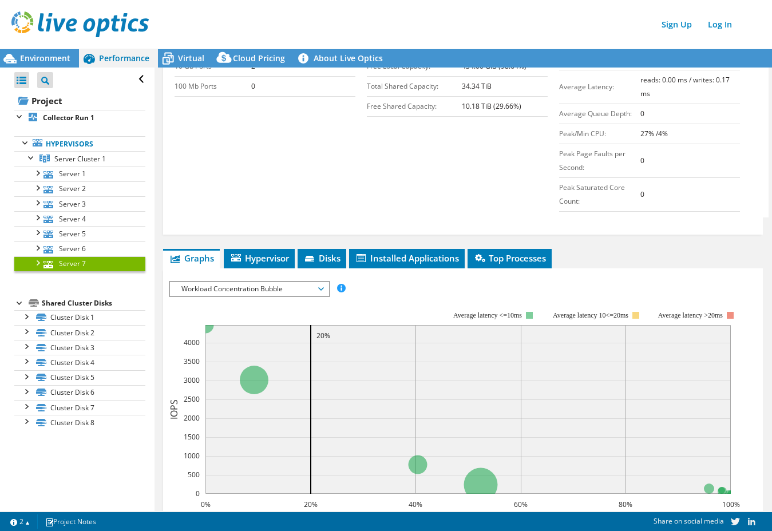
scroll to position [501, 0]
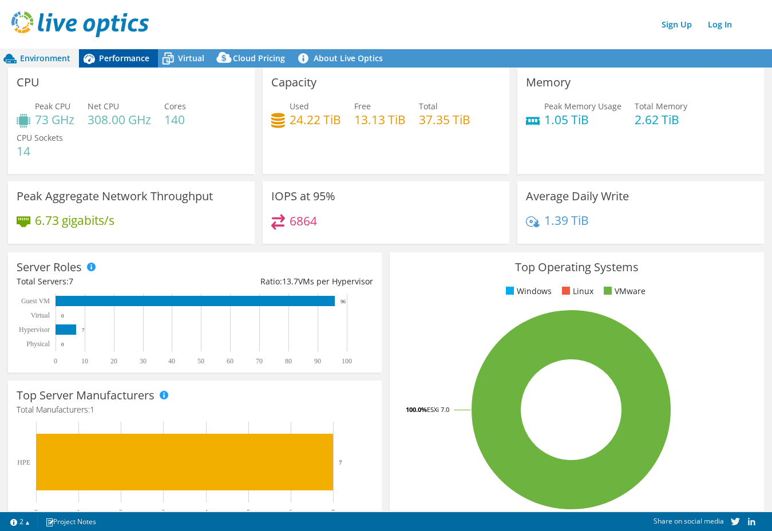
click at [137, 64] on div "Performance" at bounding box center [118, 58] width 79 height 18
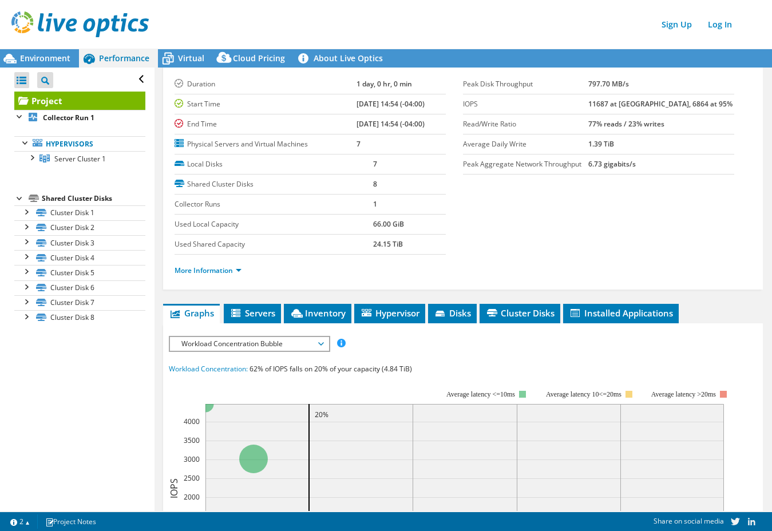
scroll to position [30, 0]
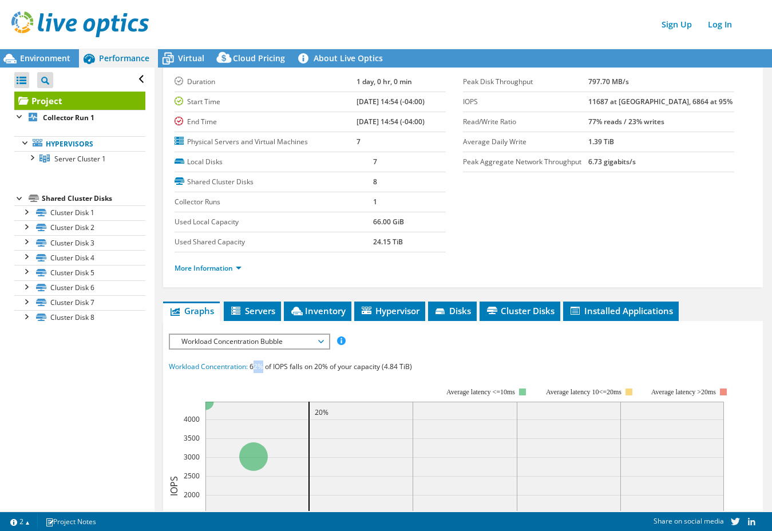
drag, startPoint x: 253, startPoint y: 369, endPoint x: 306, endPoint y: 375, distance: 53.5
click at [266, 367] on span "62% of IOPS falls on 20% of your capacity (4.84 TiB)" at bounding box center [331, 367] width 163 height 10
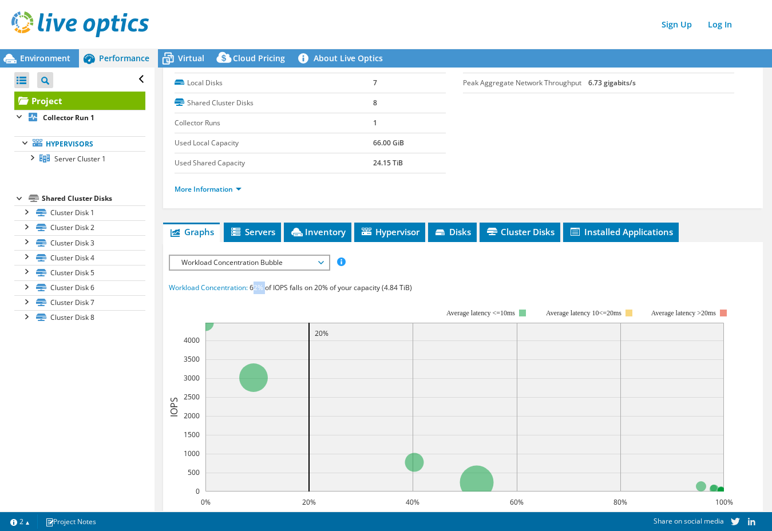
scroll to position [112, 0]
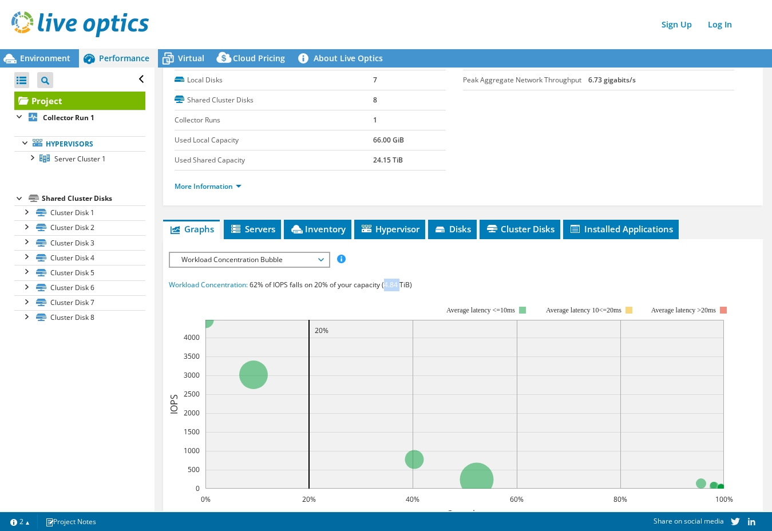
drag, startPoint x: 385, startPoint y: 287, endPoint x: 400, endPoint y: 288, distance: 15.5
click at [400, 288] on span "62% of IOPS falls on 20% of your capacity (4.84 TiB)" at bounding box center [331, 285] width 163 height 10
click at [31, 158] on div at bounding box center [31, 156] width 11 height 11
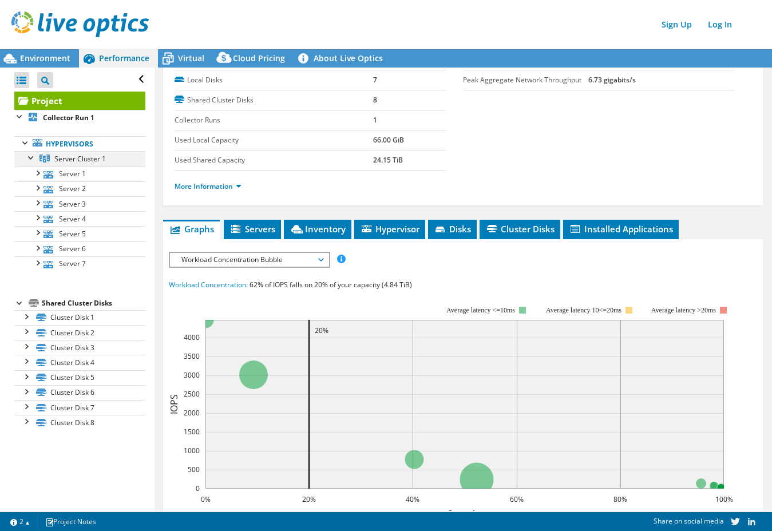
click at [31, 157] on div at bounding box center [31, 156] width 11 height 11
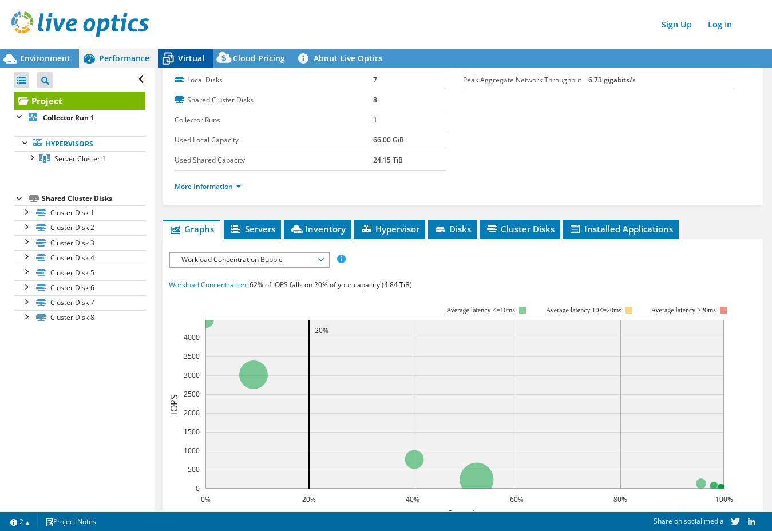
click at [191, 61] on span "Virtual" at bounding box center [191, 58] width 26 height 11
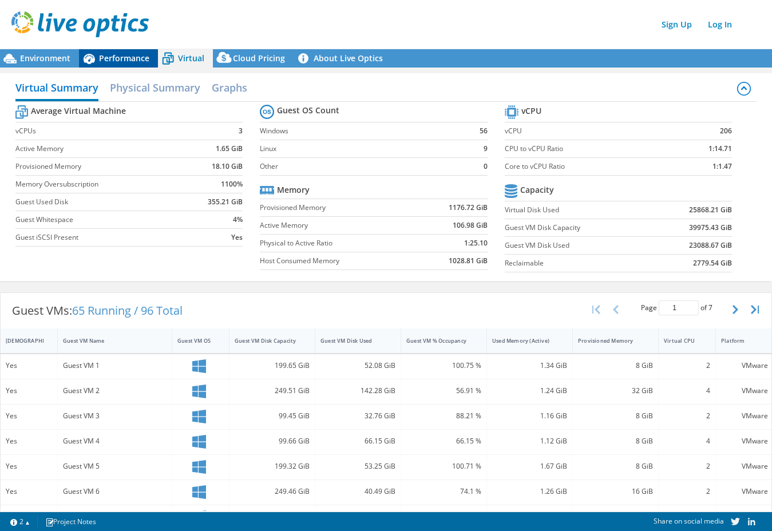
click at [114, 60] on span "Performance" at bounding box center [124, 58] width 50 height 11
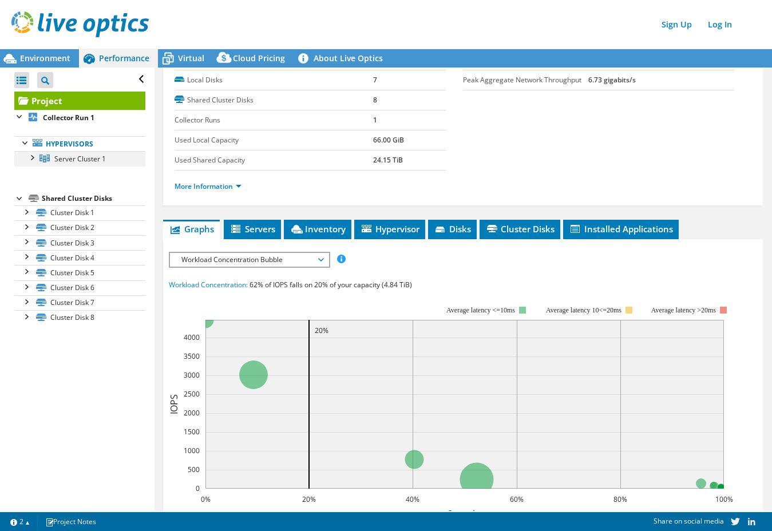
click at [29, 162] on div at bounding box center [31, 156] width 11 height 11
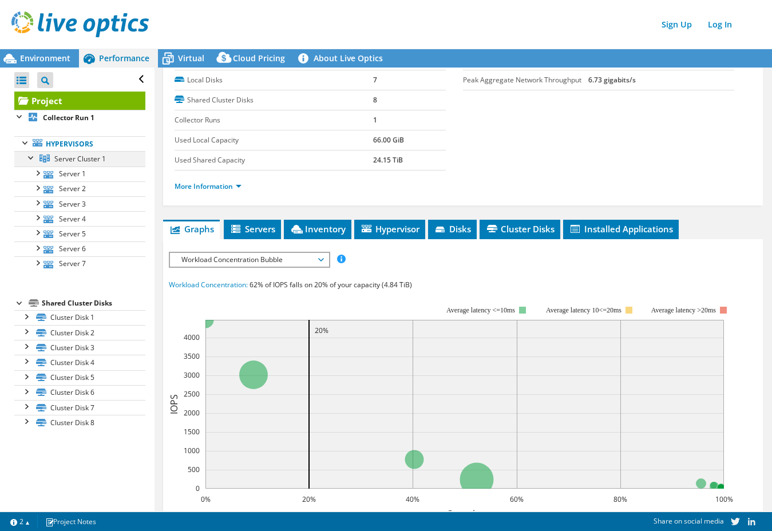
click at [35, 159] on div at bounding box center [31, 156] width 11 height 11
